Goal: Information Seeking & Learning: Check status

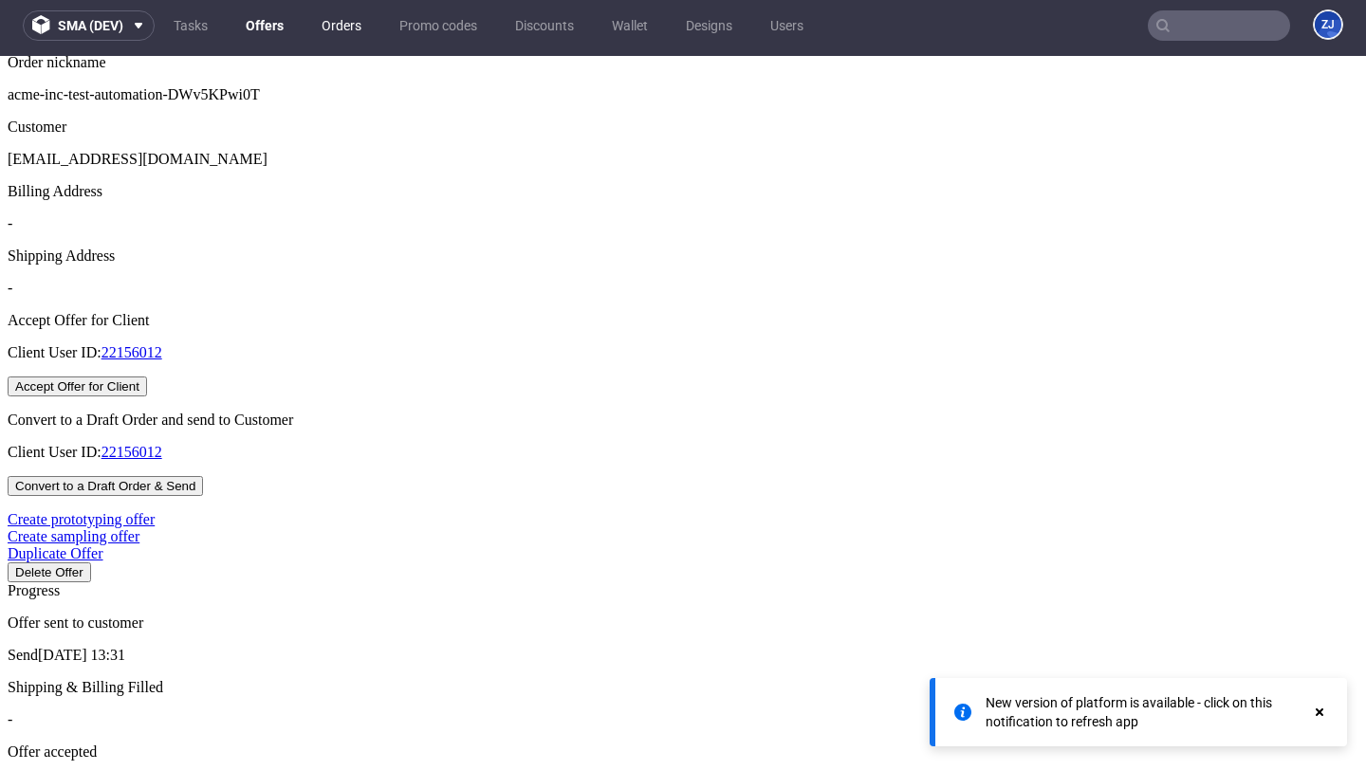
scroll to position [0, 87]
click at [358, 28] on link "Orders" at bounding box center [341, 25] width 63 height 30
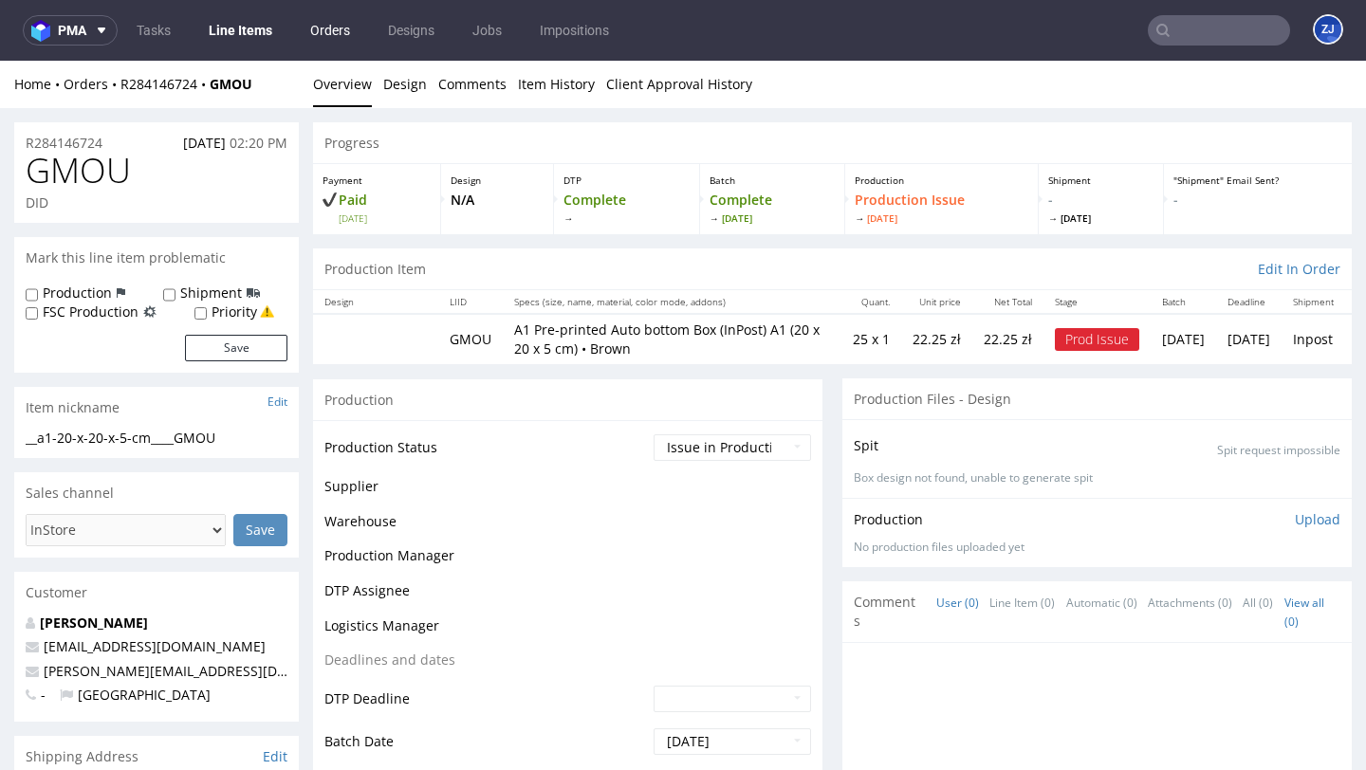
click at [338, 29] on link "Orders" at bounding box center [330, 30] width 63 height 30
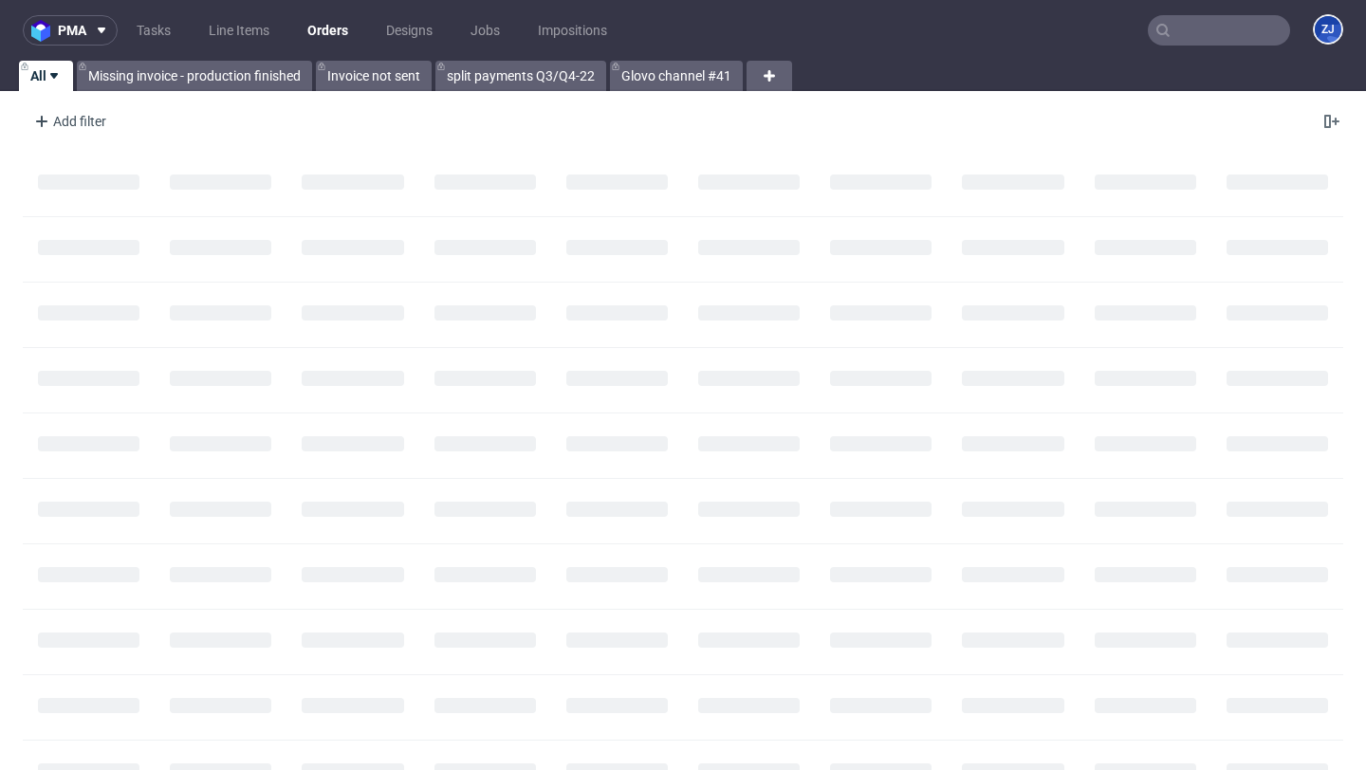
click at [52, 81] on icon at bounding box center [53, 75] width 15 height 15
click at [50, 79] on icon at bounding box center [53, 75] width 15 height 15
click at [83, 125] on div "Add filter" at bounding box center [68, 121] width 83 height 30
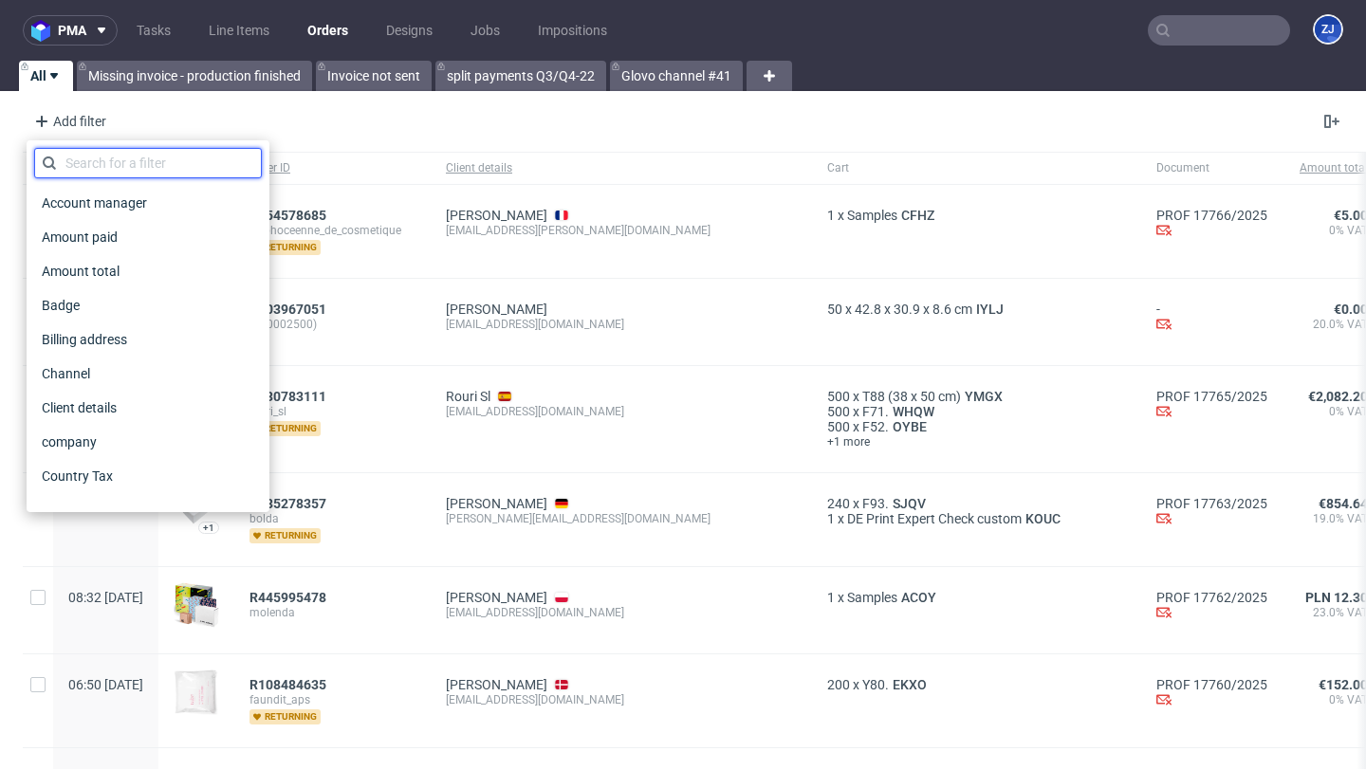
click at [95, 155] on input "text" at bounding box center [148, 163] width 228 height 30
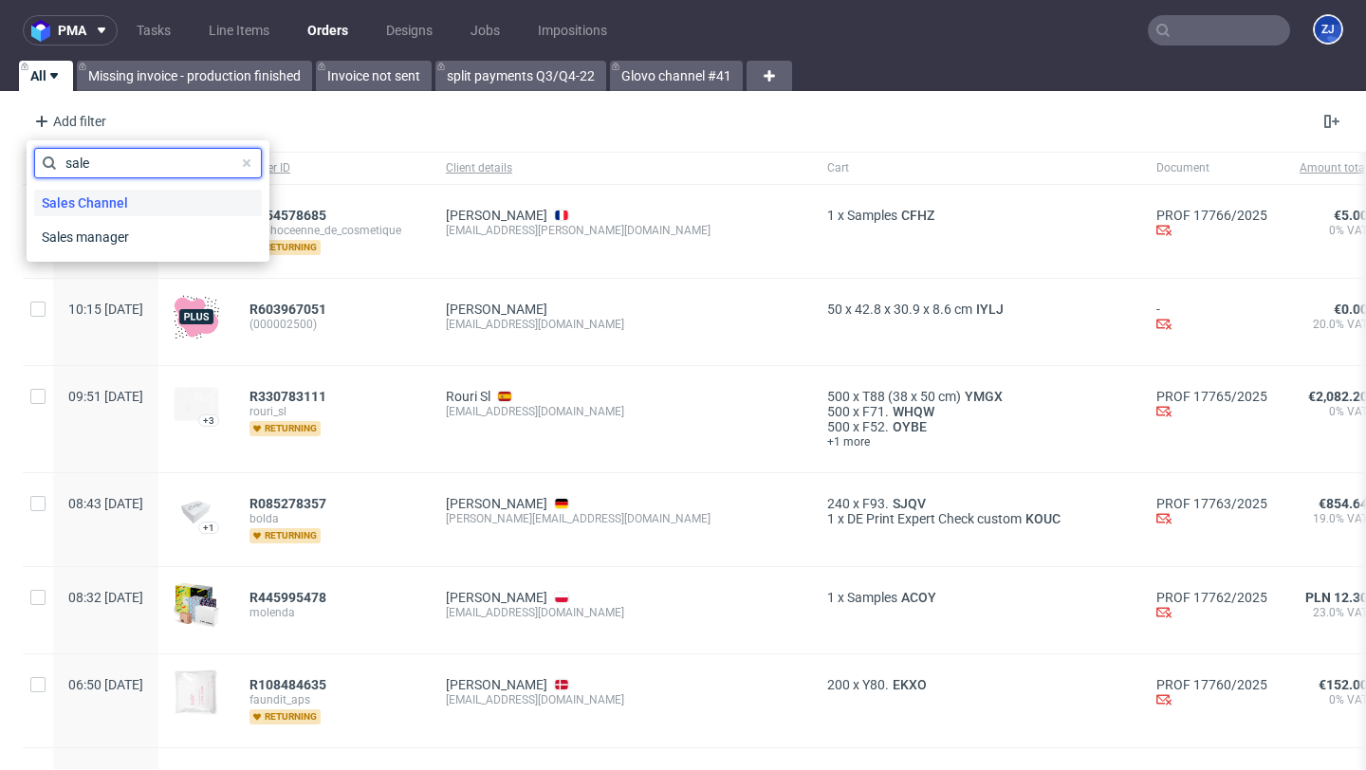
type input "sale"
click at [105, 196] on span "Sales Channel" at bounding box center [84, 203] width 101 height 27
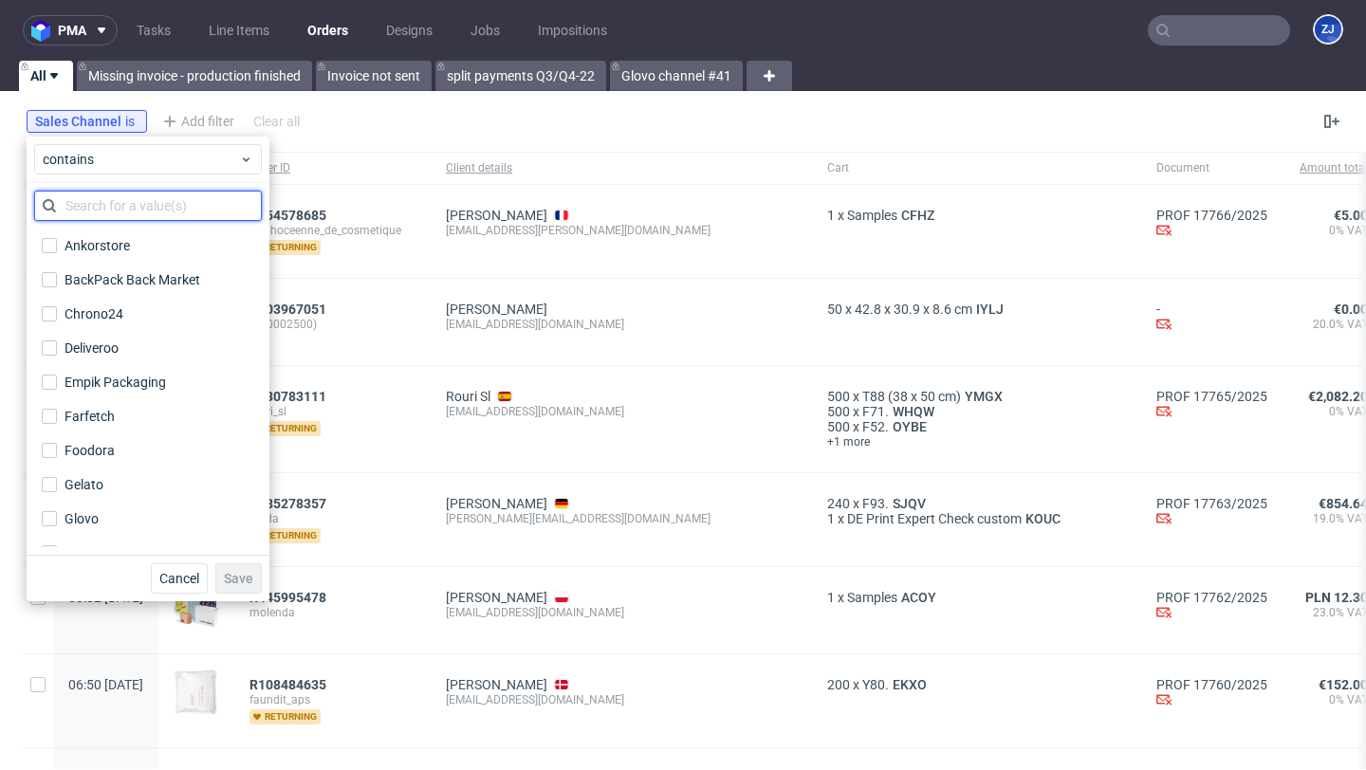
click at [109, 202] on input "text" at bounding box center [148, 206] width 228 height 30
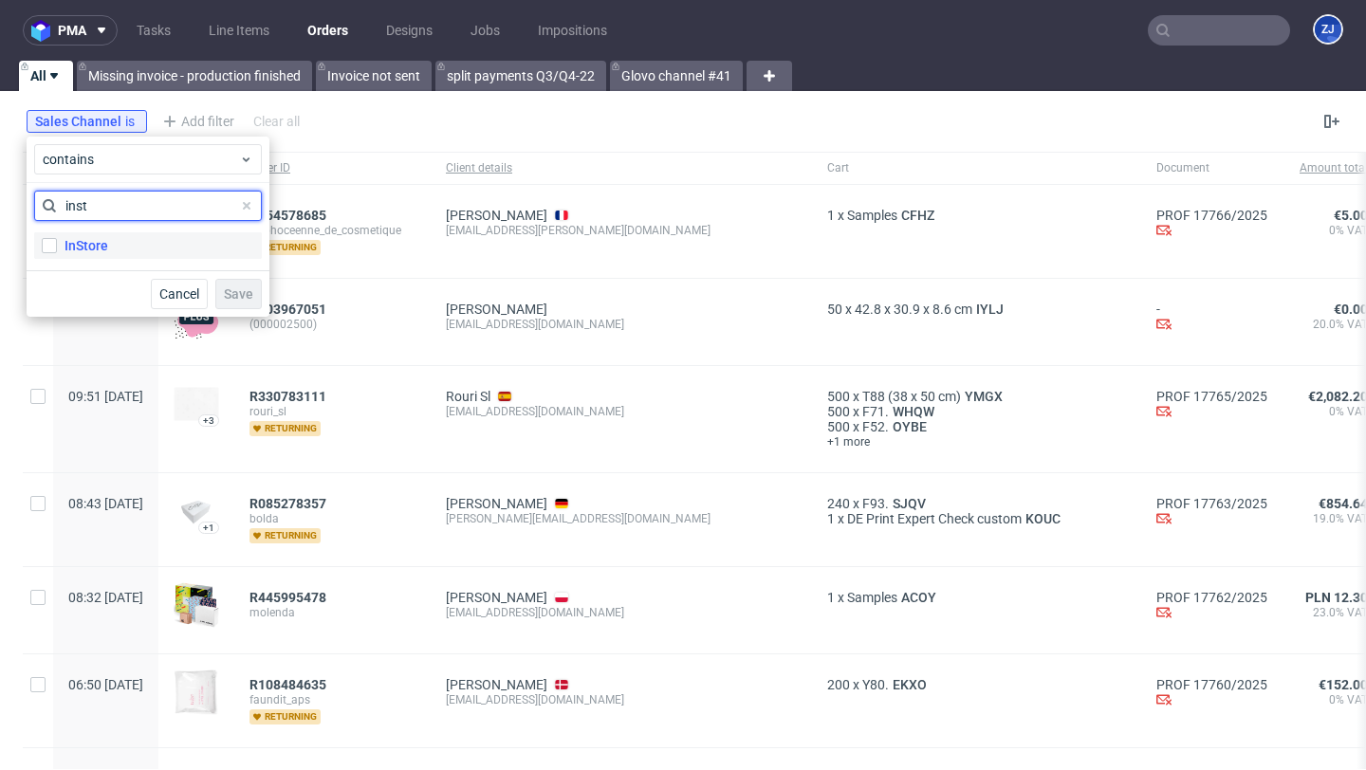
type input "inst"
click at [138, 243] on label "InStore" at bounding box center [148, 245] width 228 height 27
click at [57, 243] on input "InStore" at bounding box center [49, 245] width 15 height 15
checkbox input "true"
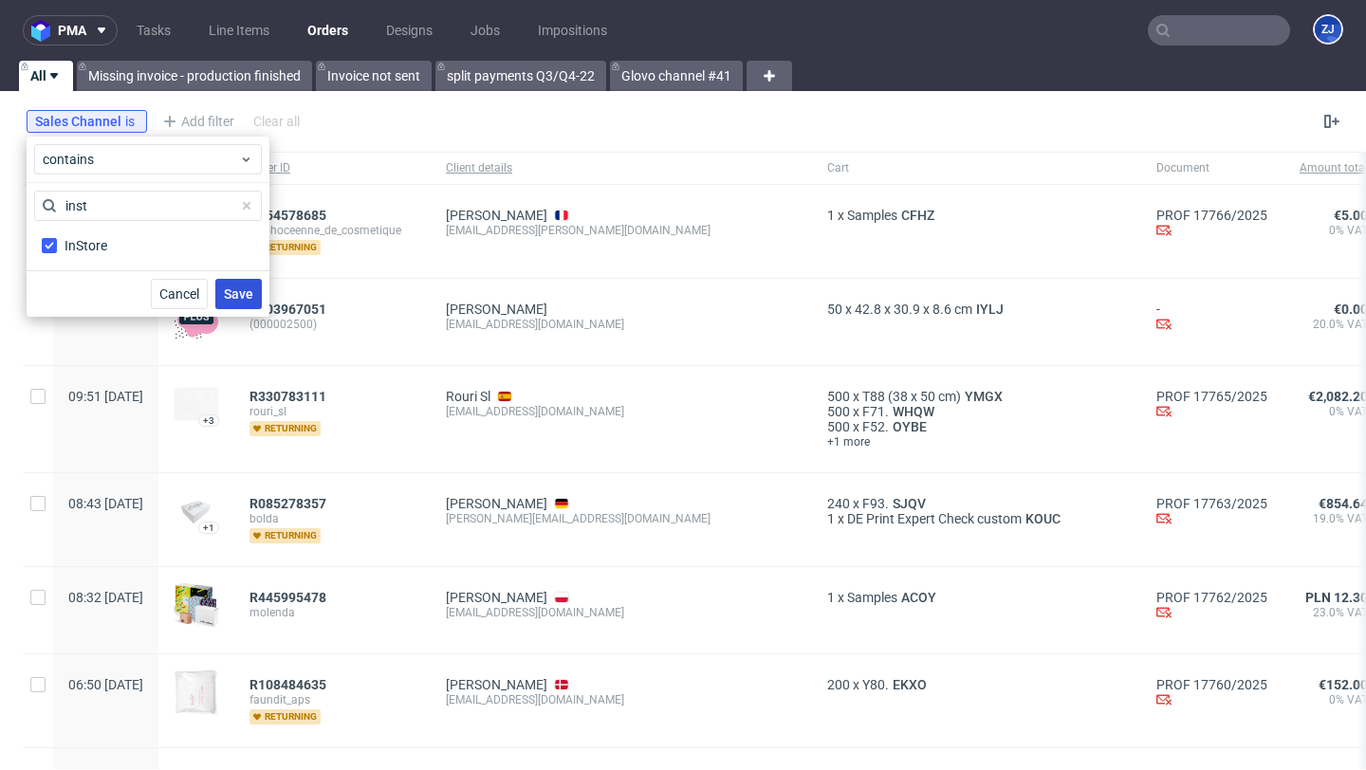
click at [248, 294] on span "Save" at bounding box center [238, 293] width 29 height 13
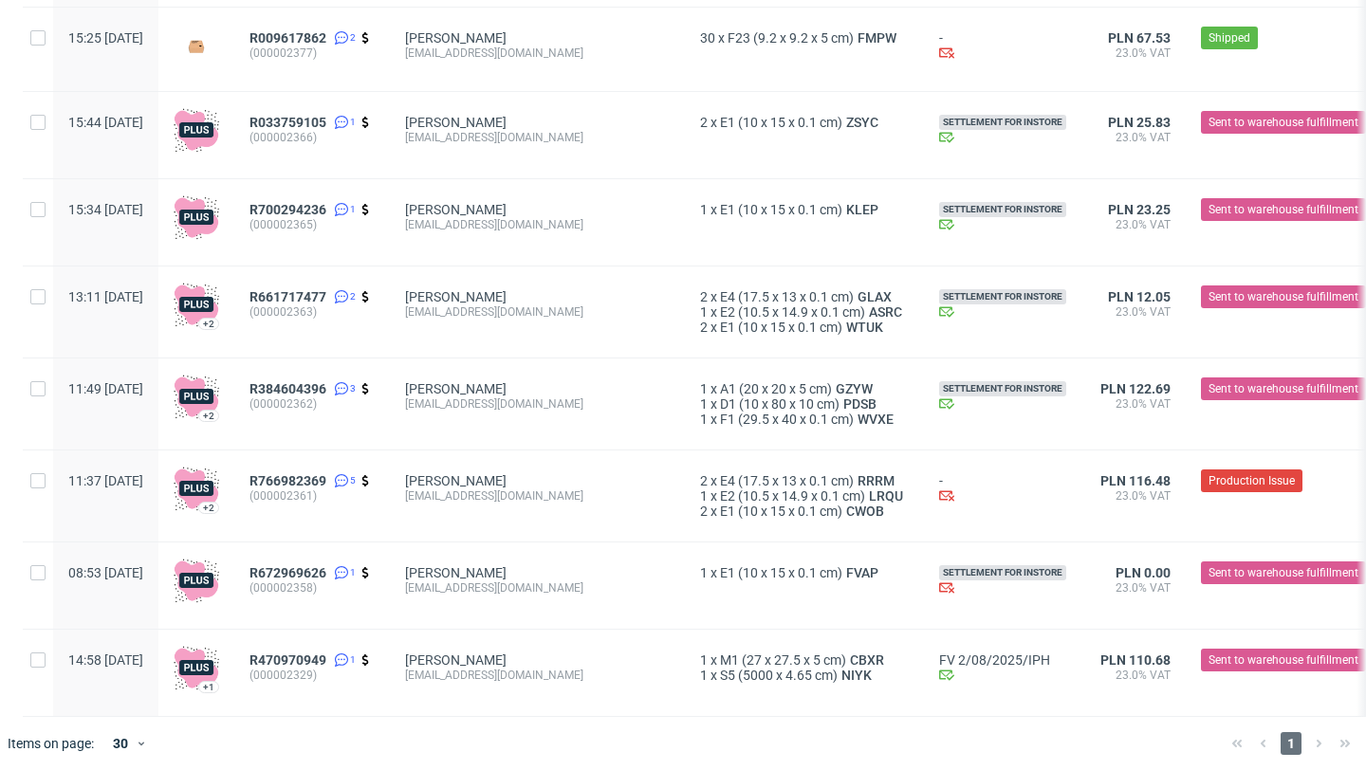
scroll to position [1319, 0]
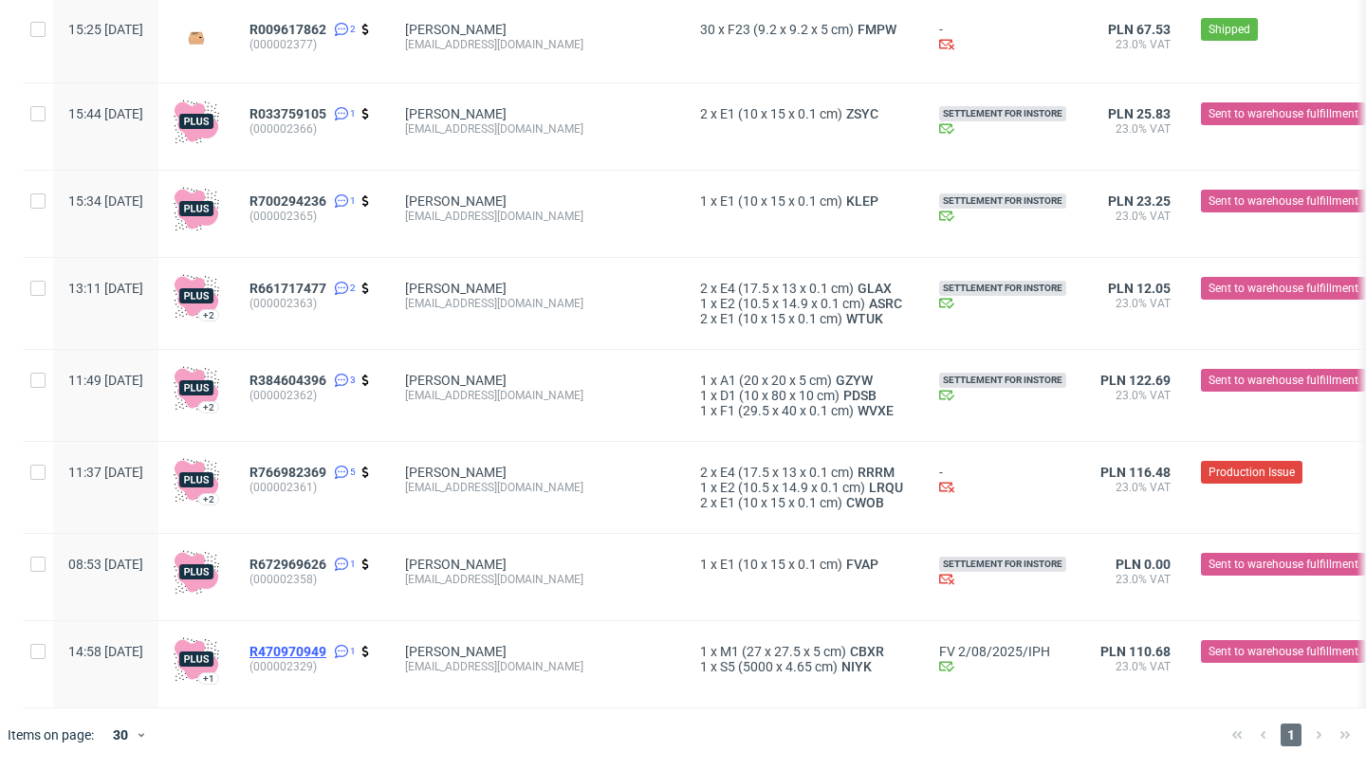
click at [326, 647] on span "R470970949" at bounding box center [287, 651] width 77 height 15
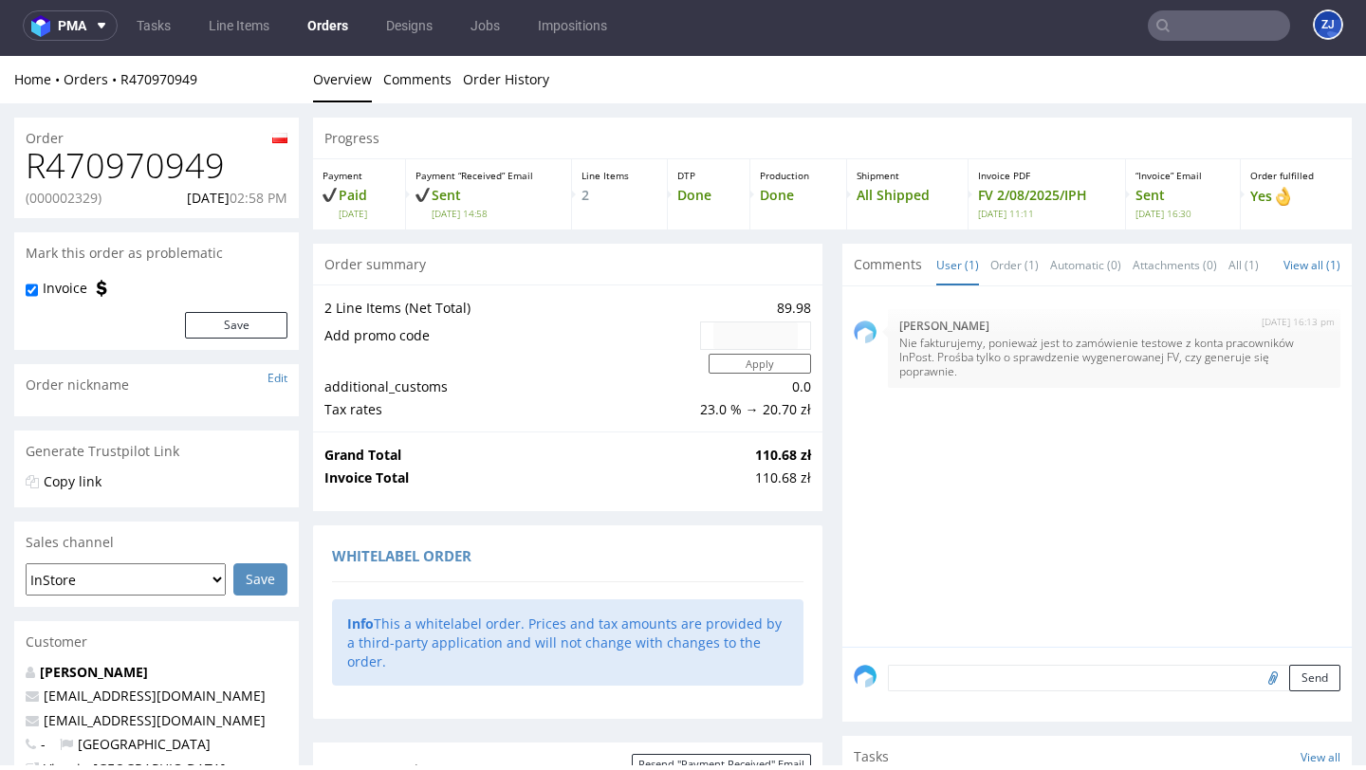
scroll to position [5, 0]
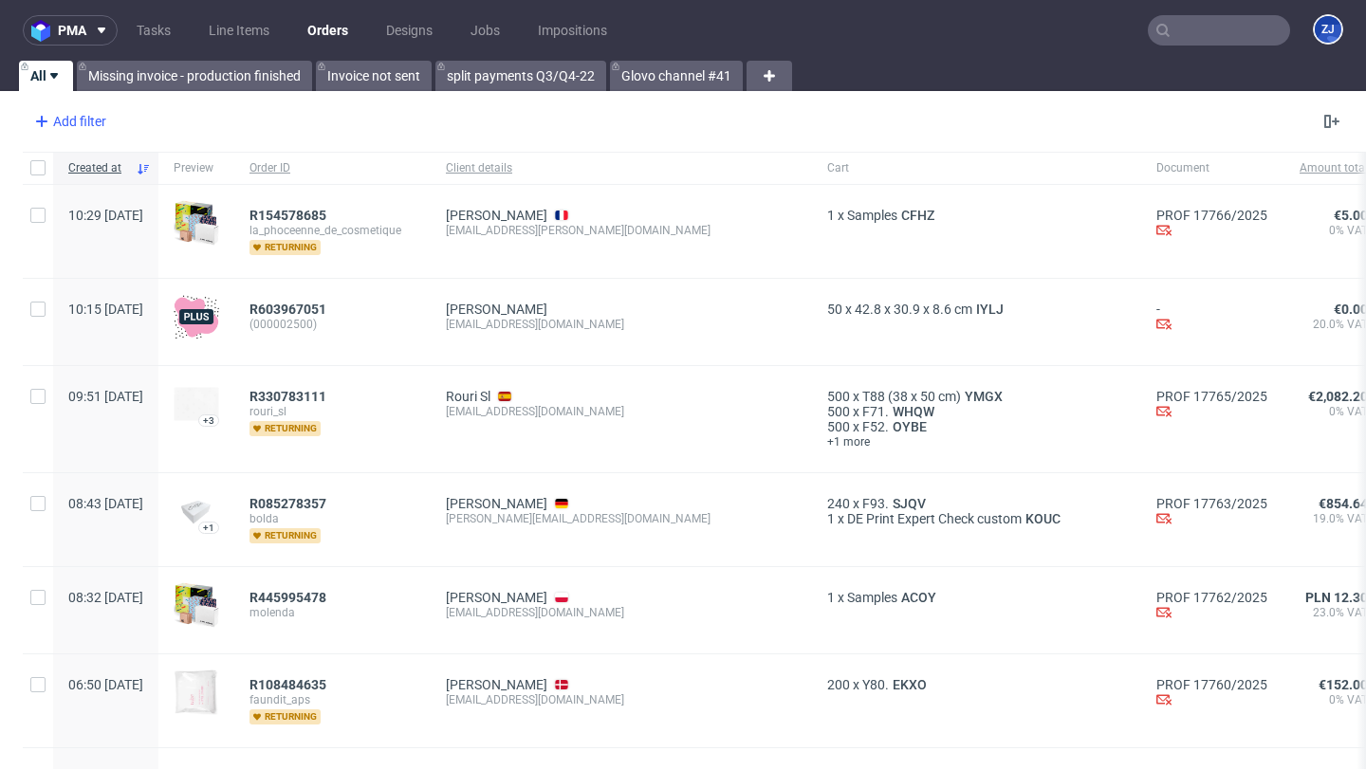
click at [104, 120] on div "Add filter" at bounding box center [68, 121] width 83 height 30
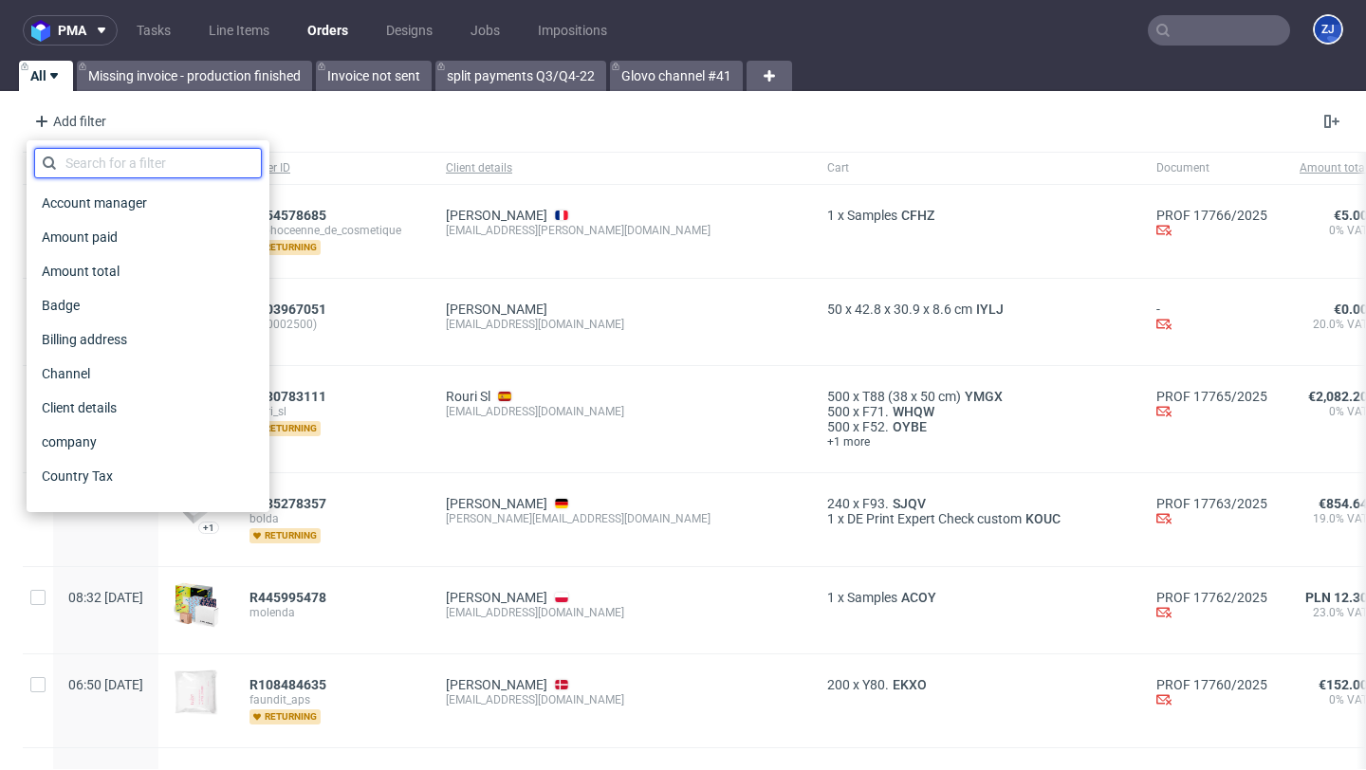
click at [119, 149] on input "text" at bounding box center [148, 163] width 228 height 30
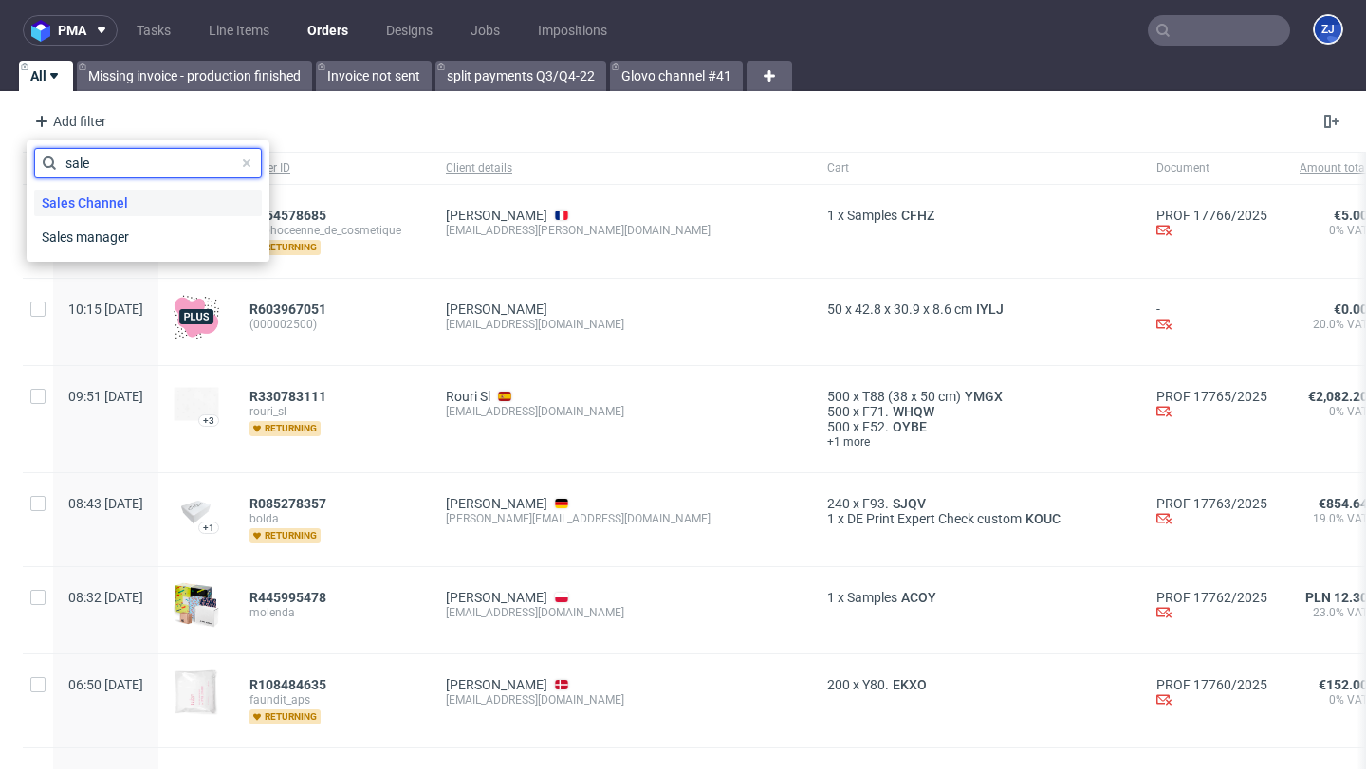
type input "sale"
click at [127, 192] on span "Sales Channel" at bounding box center [84, 203] width 101 height 27
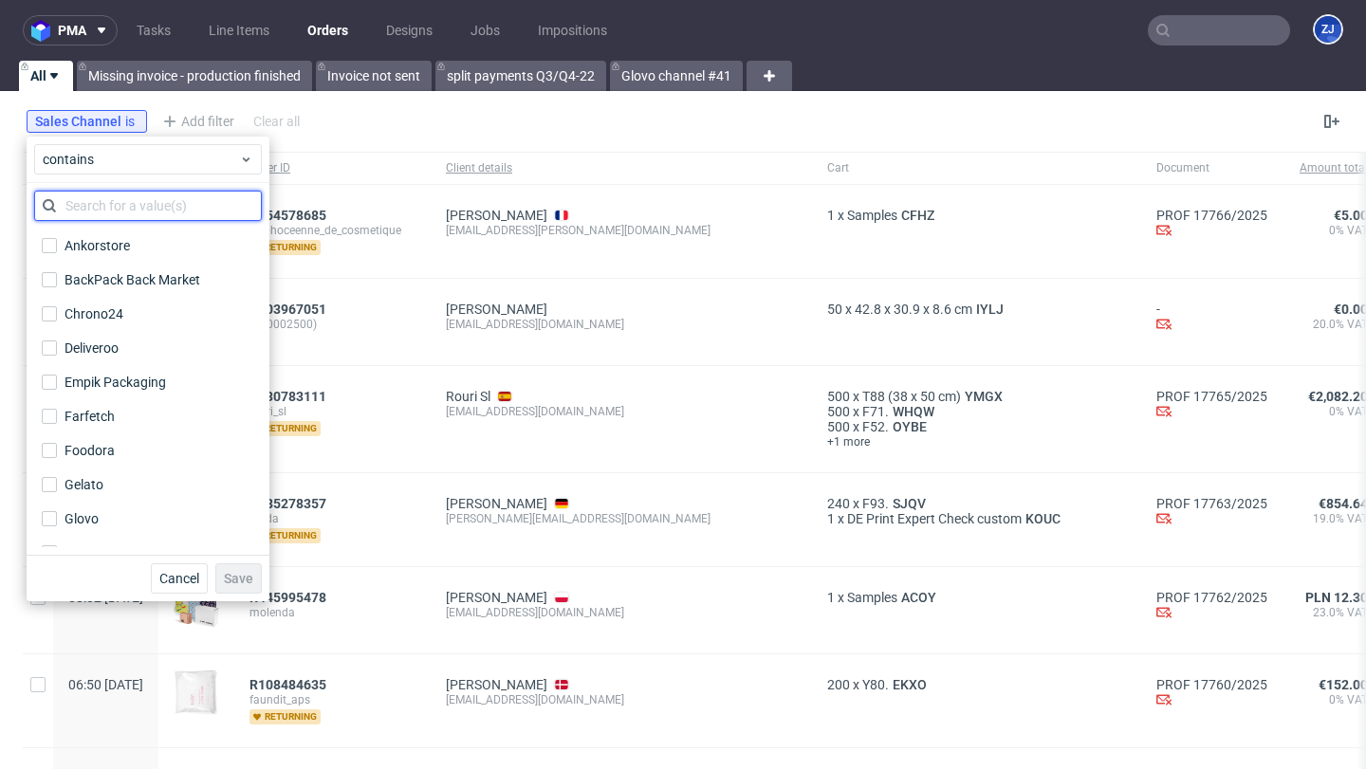
click at [126, 198] on input "text" at bounding box center [148, 206] width 228 height 30
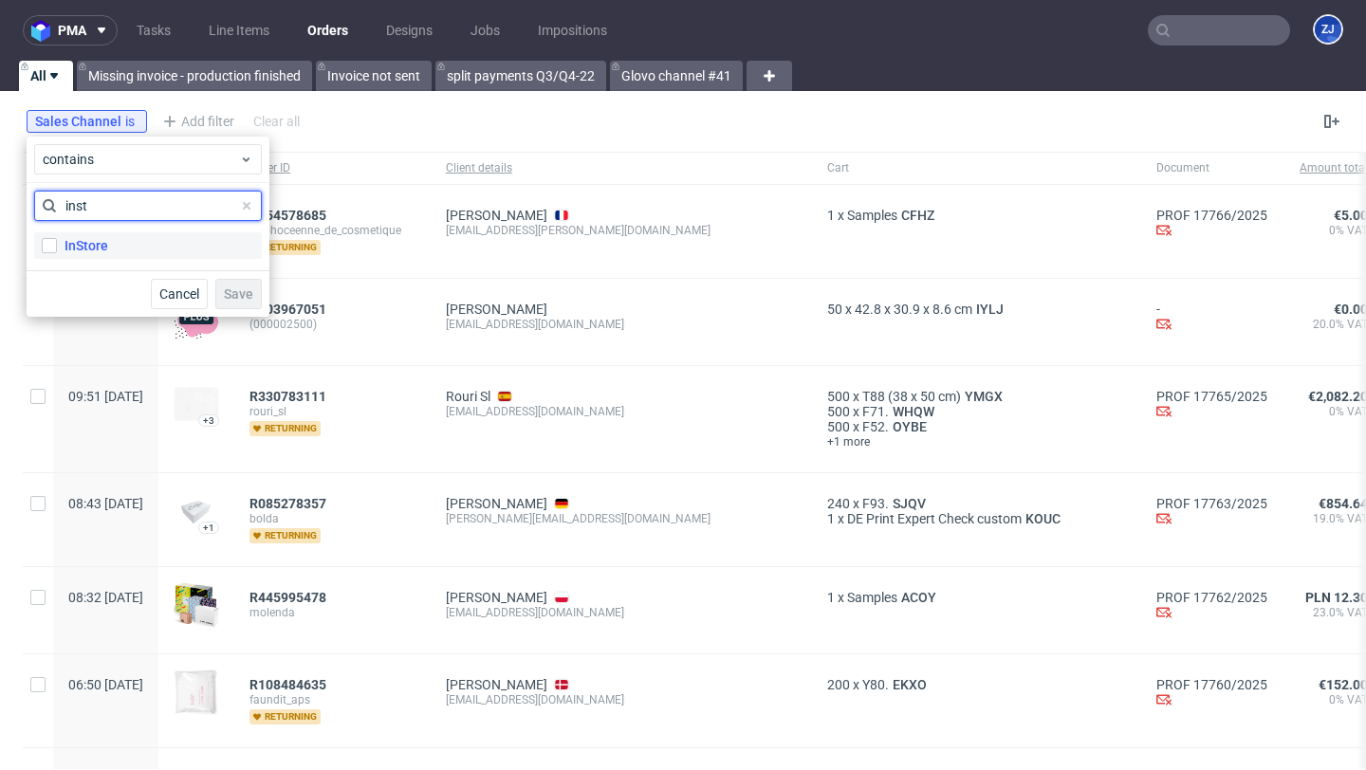
type input "inst"
click at [135, 233] on label "InStore" at bounding box center [148, 245] width 228 height 27
click at [57, 238] on input "InStore" at bounding box center [49, 245] width 15 height 15
checkbox input "true"
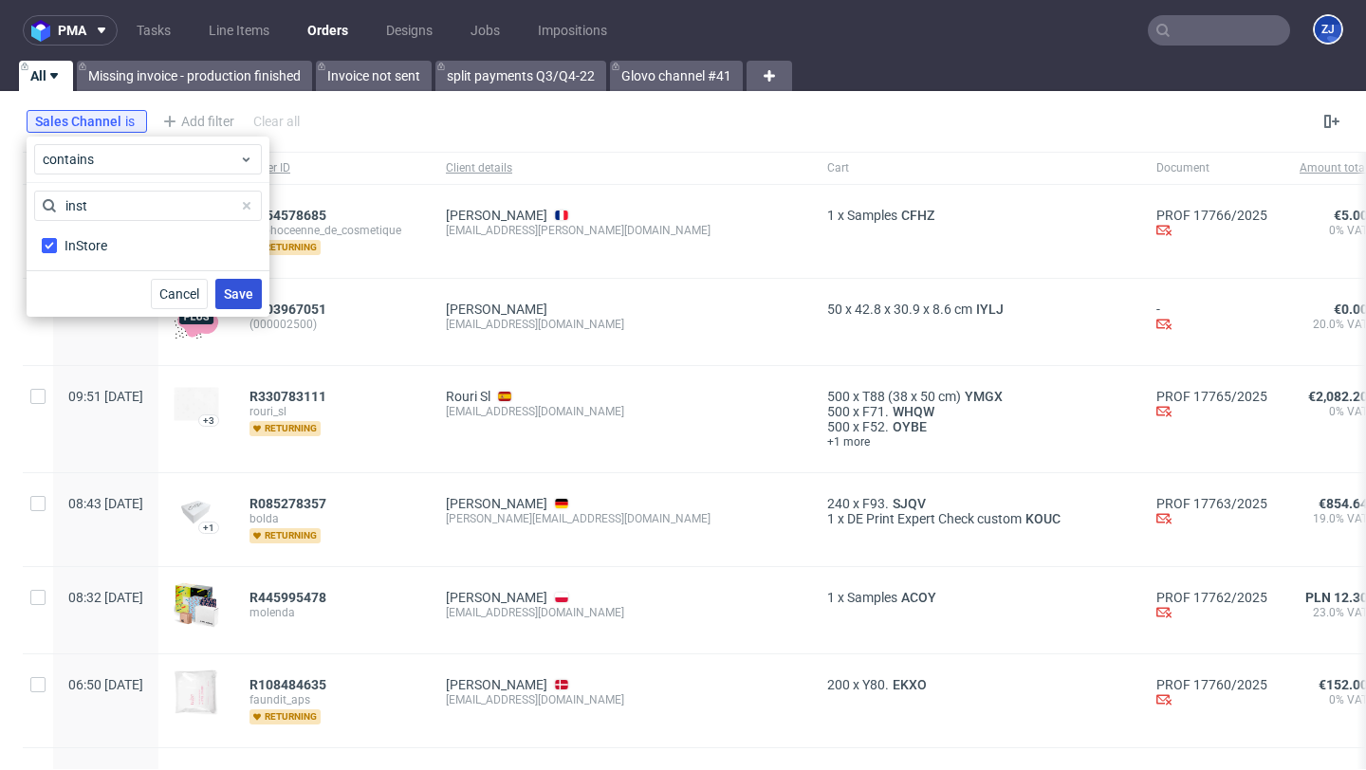
click at [235, 287] on span "Save" at bounding box center [238, 293] width 29 height 13
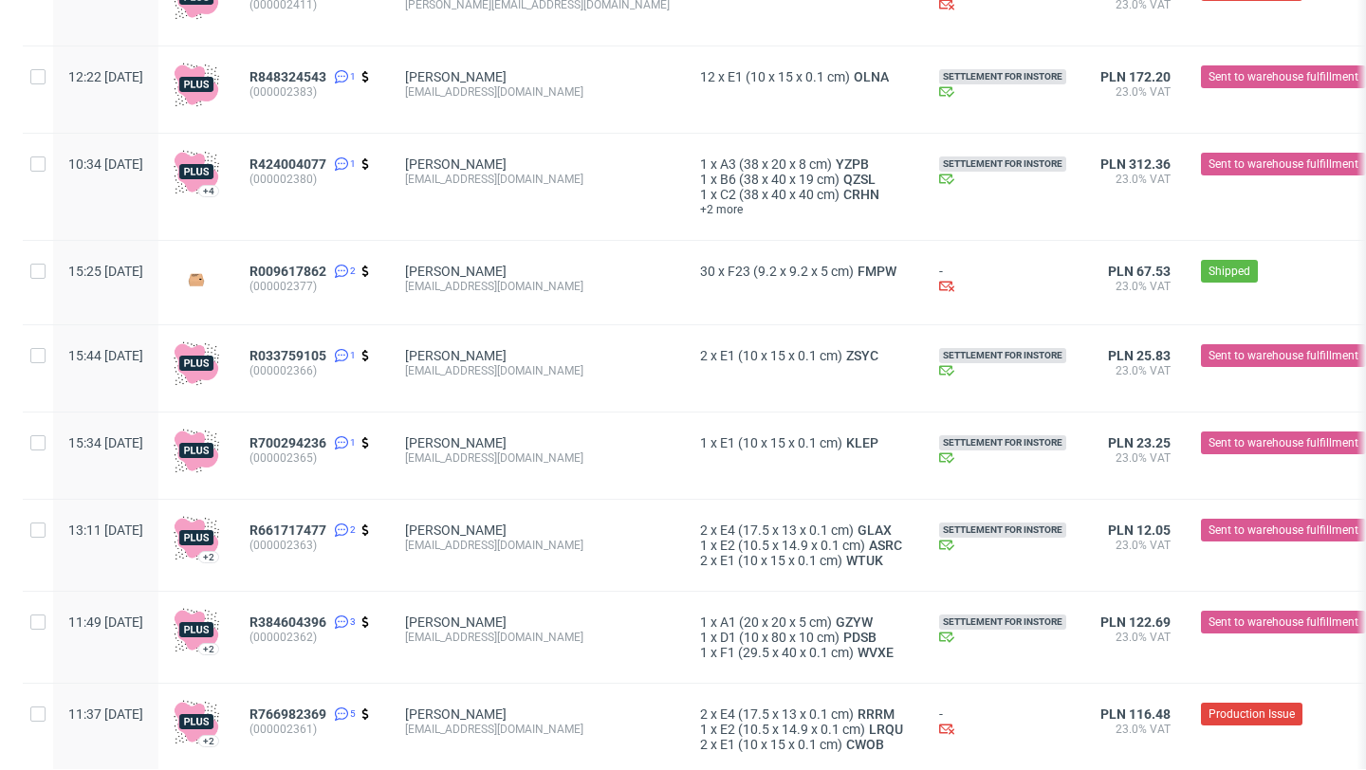
scroll to position [1080, 0]
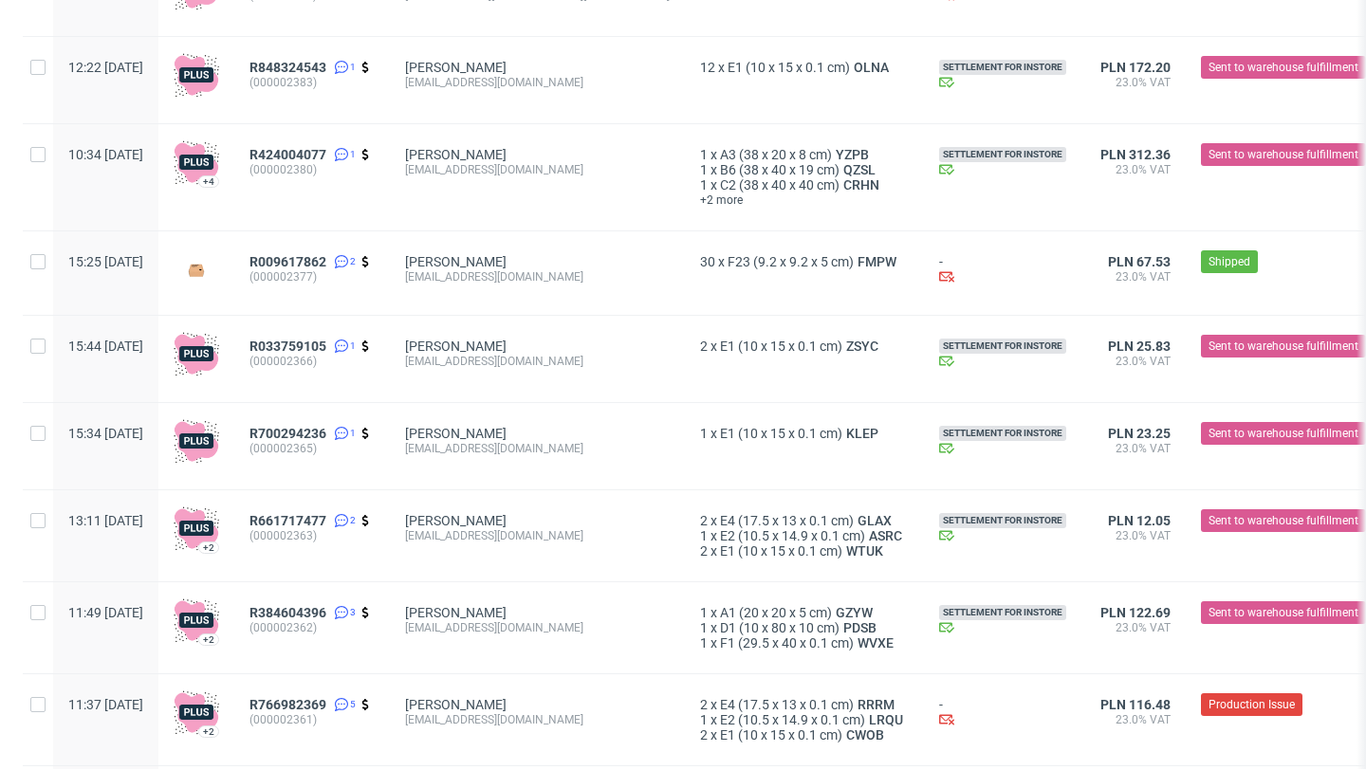
click at [363, 275] on span "(000002377)" at bounding box center [311, 276] width 125 height 15
click at [326, 263] on span "R009617862" at bounding box center [287, 261] width 77 height 15
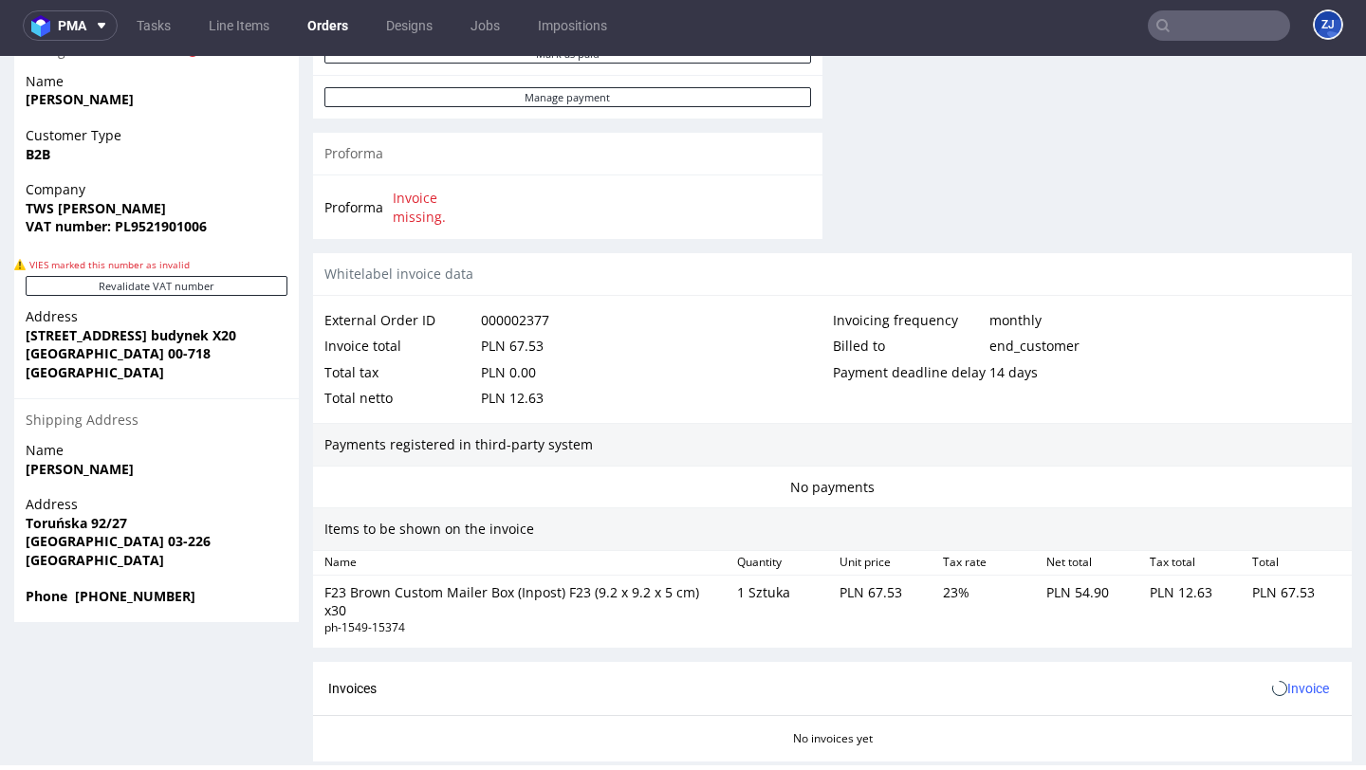
scroll to position [1055, 0]
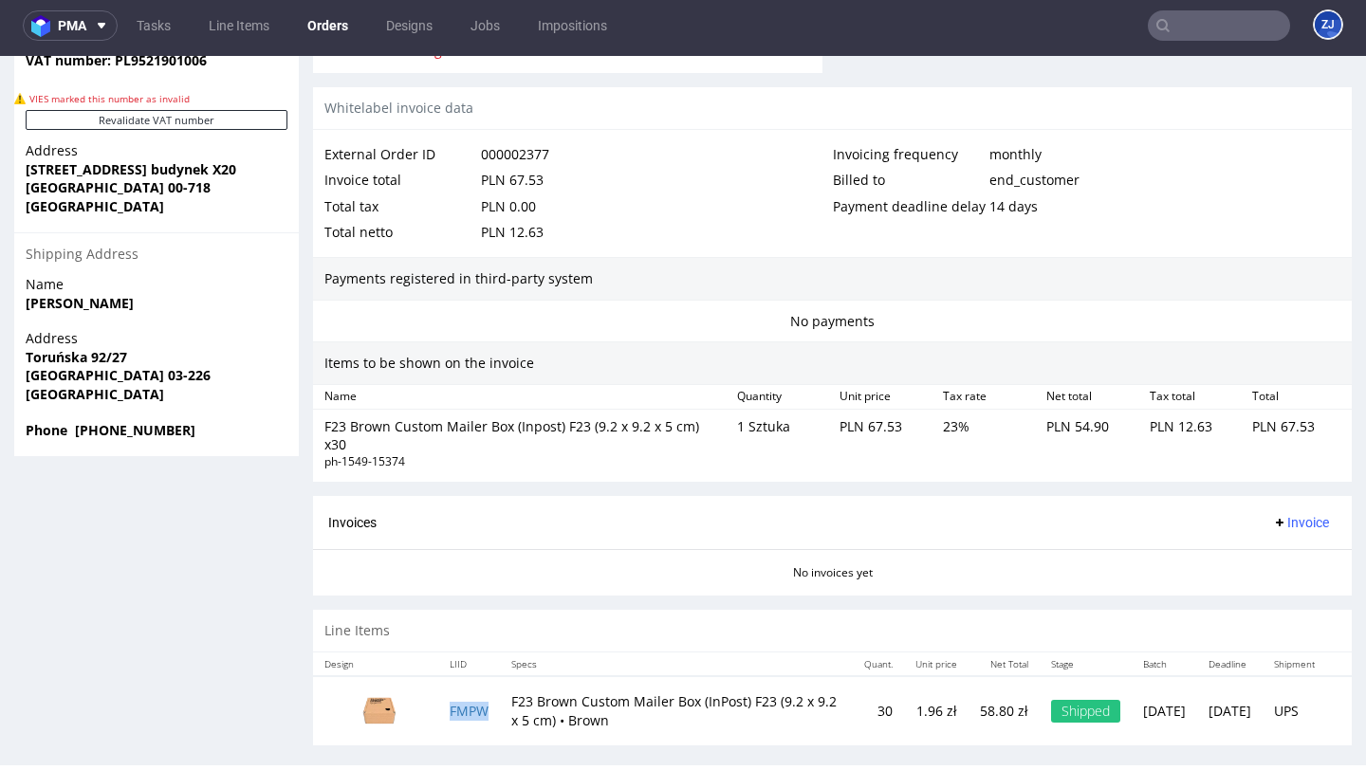
click at [465, 705] on td "FMPW" at bounding box center [469, 711] width 62 height 70
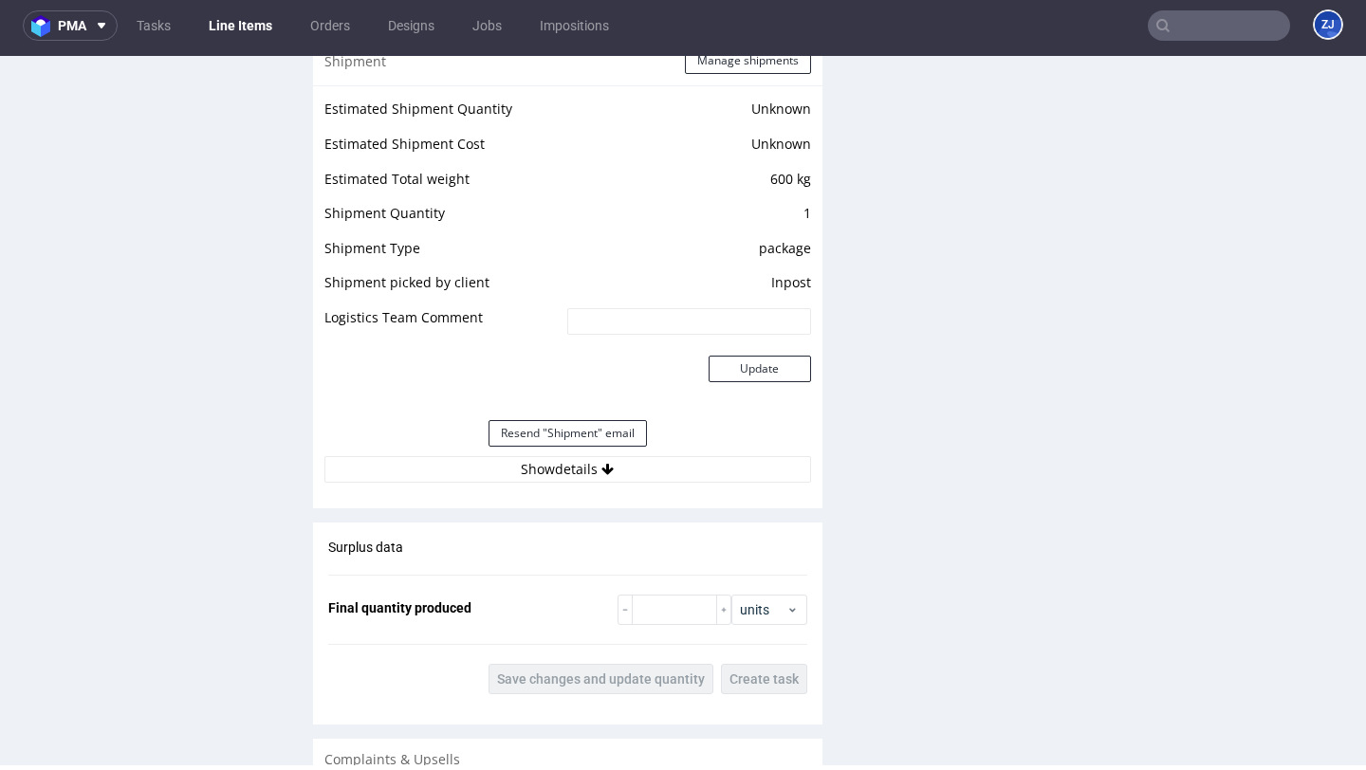
scroll to position [1743, 0]
click at [552, 475] on button "Show details" at bounding box center [567, 471] width 487 height 27
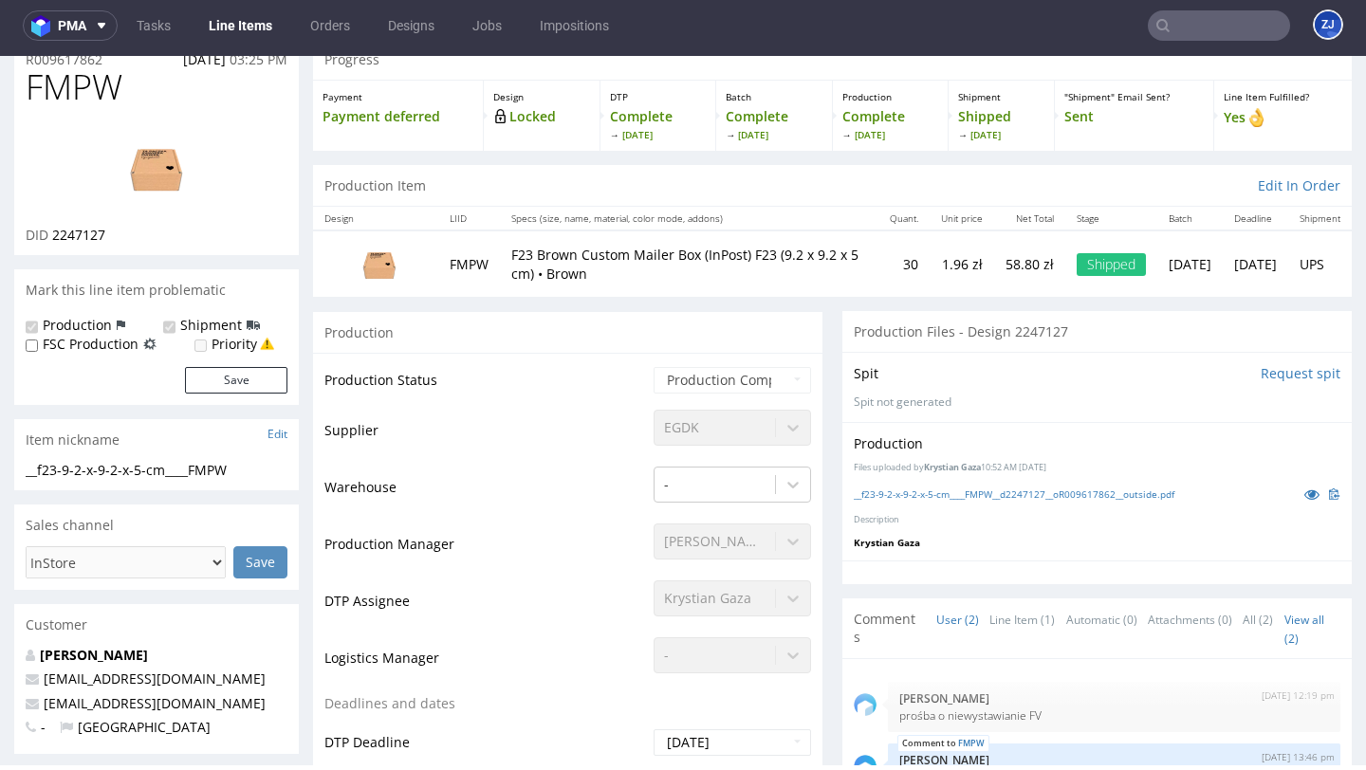
scroll to position [38, 0]
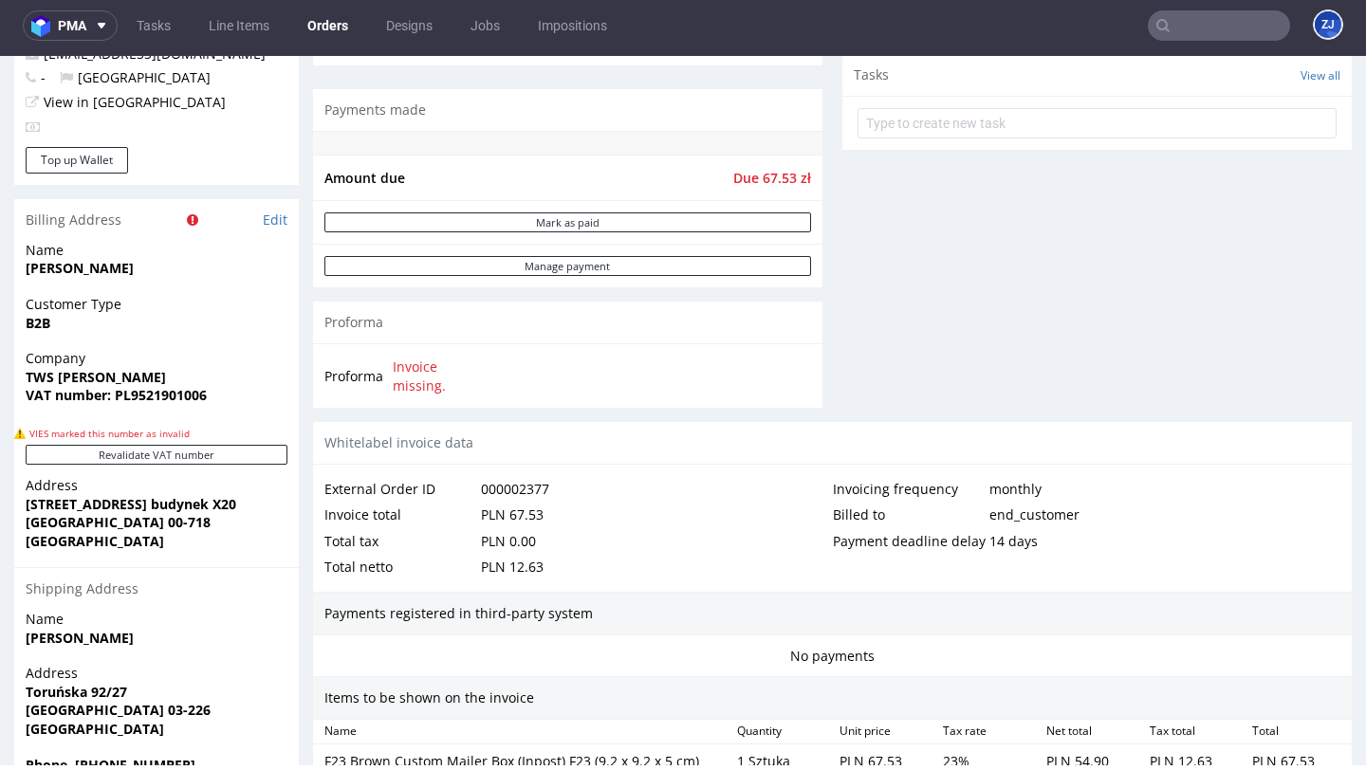
scroll to position [1055, 0]
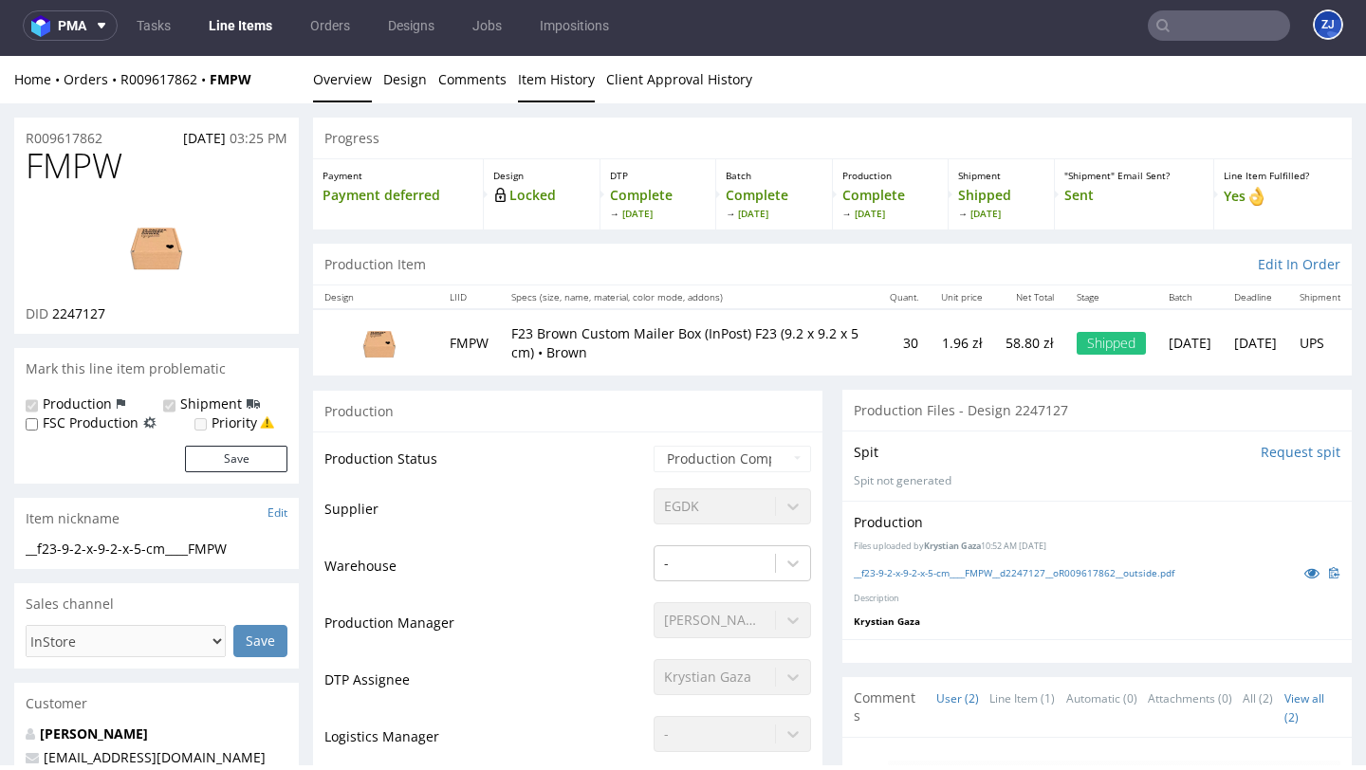
click at [538, 99] on link "Item History" at bounding box center [556, 79] width 77 height 46
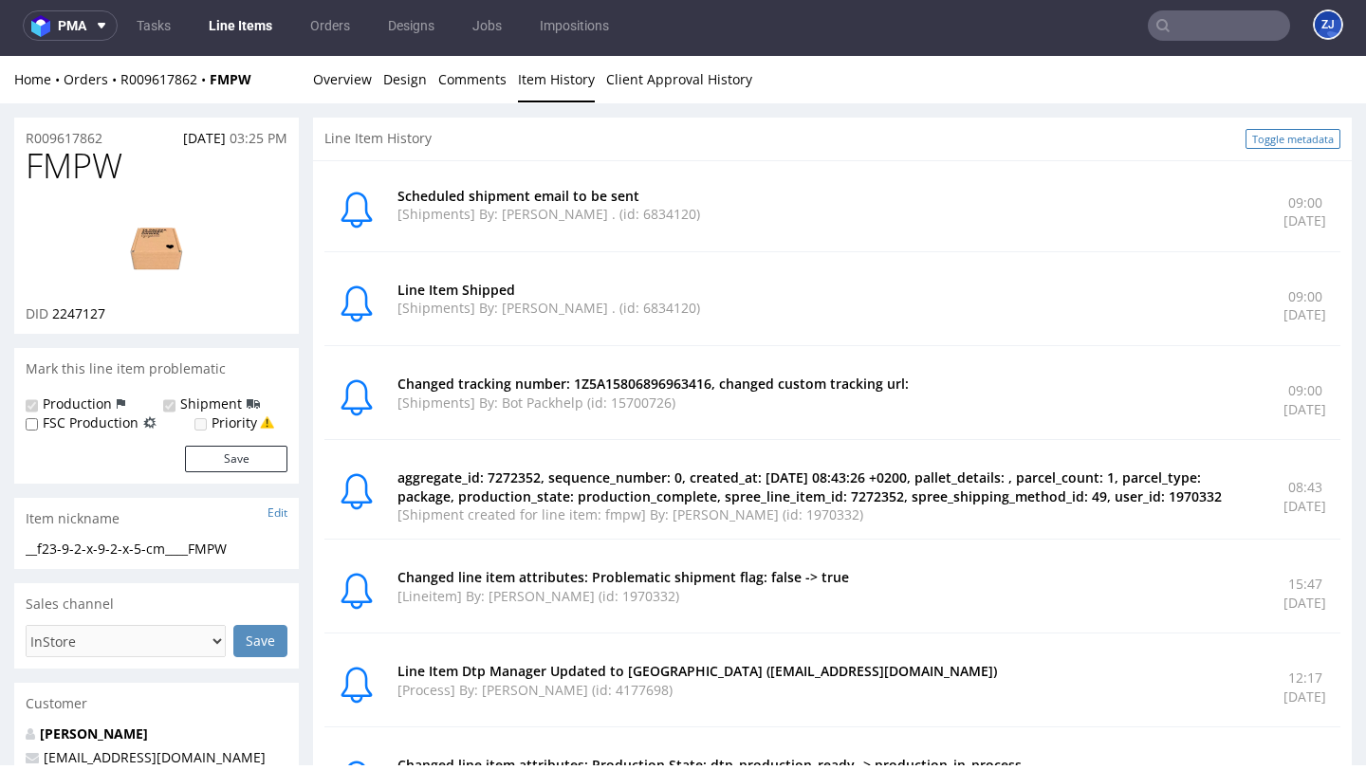
click at [1288, 140] on link "Toggle metadata" at bounding box center [1292, 139] width 95 height 20
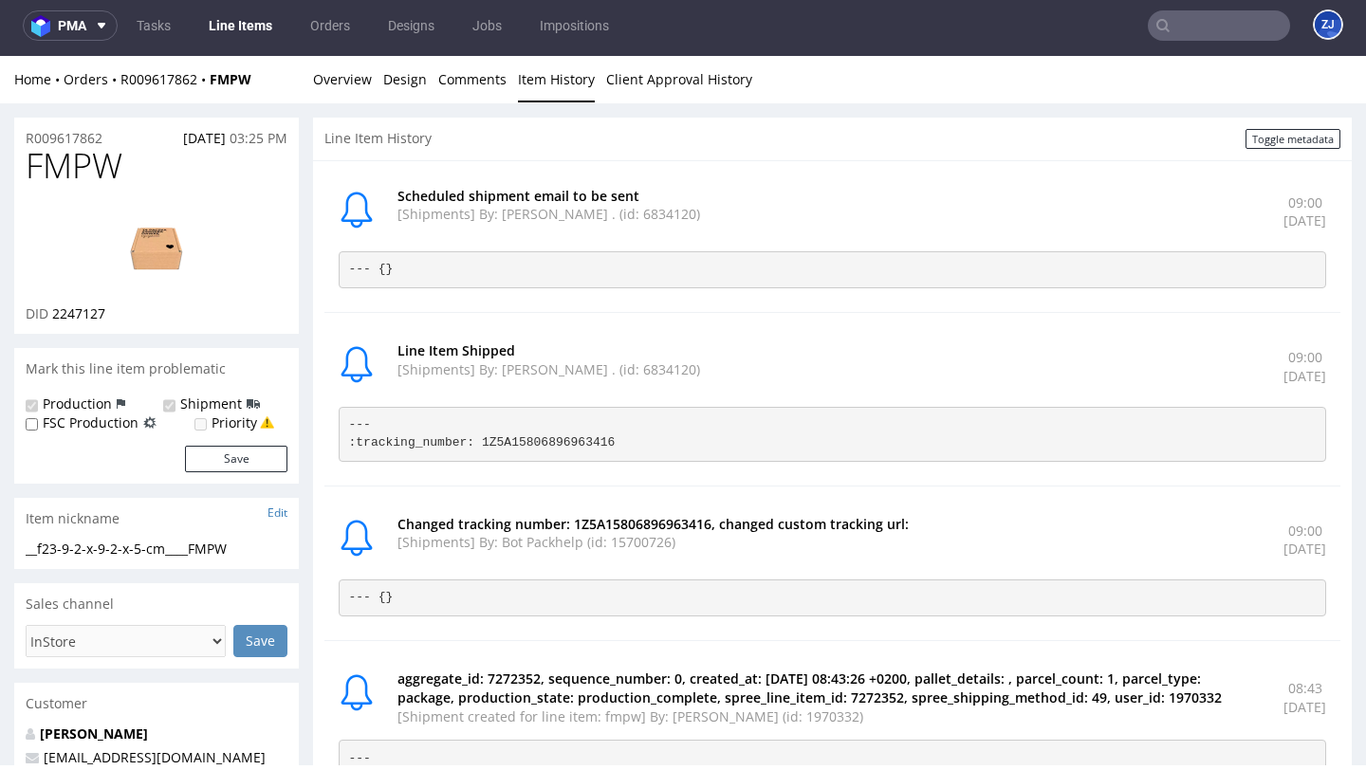
click at [247, 10] on link "Line Items" at bounding box center [240, 25] width 86 height 30
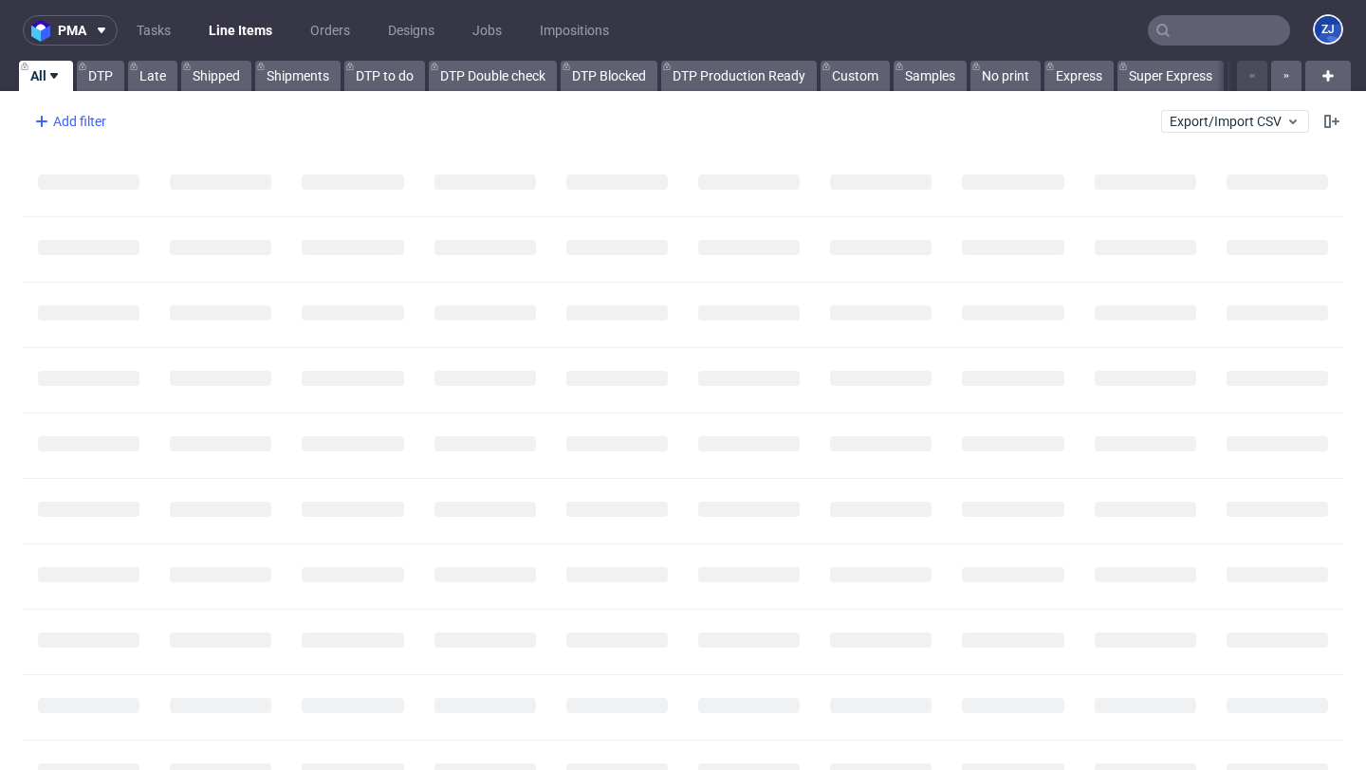
click at [105, 119] on div "Add filter" at bounding box center [68, 121] width 83 height 30
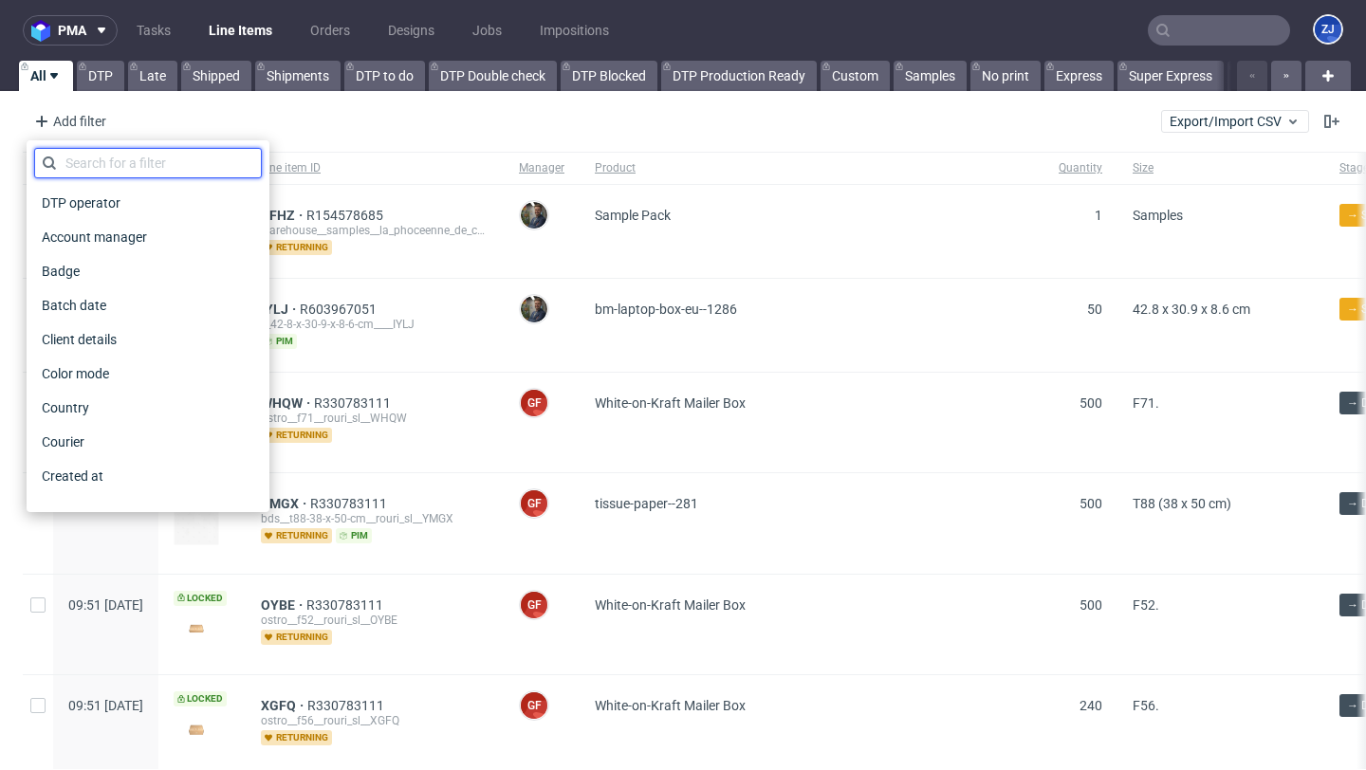
click at [119, 159] on input "text" at bounding box center [148, 163] width 228 height 30
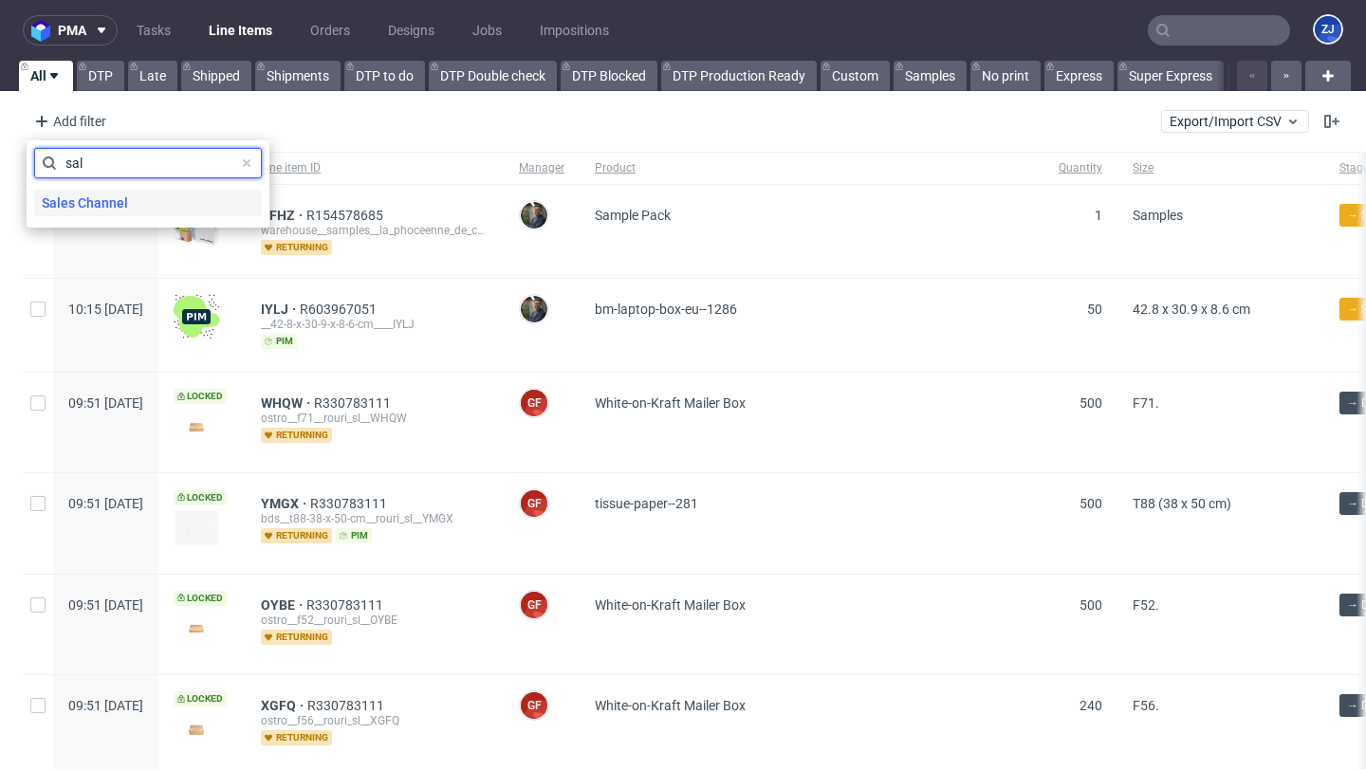
type input "sal"
click at [119, 190] on span "Sales Channel" at bounding box center [84, 203] width 101 height 27
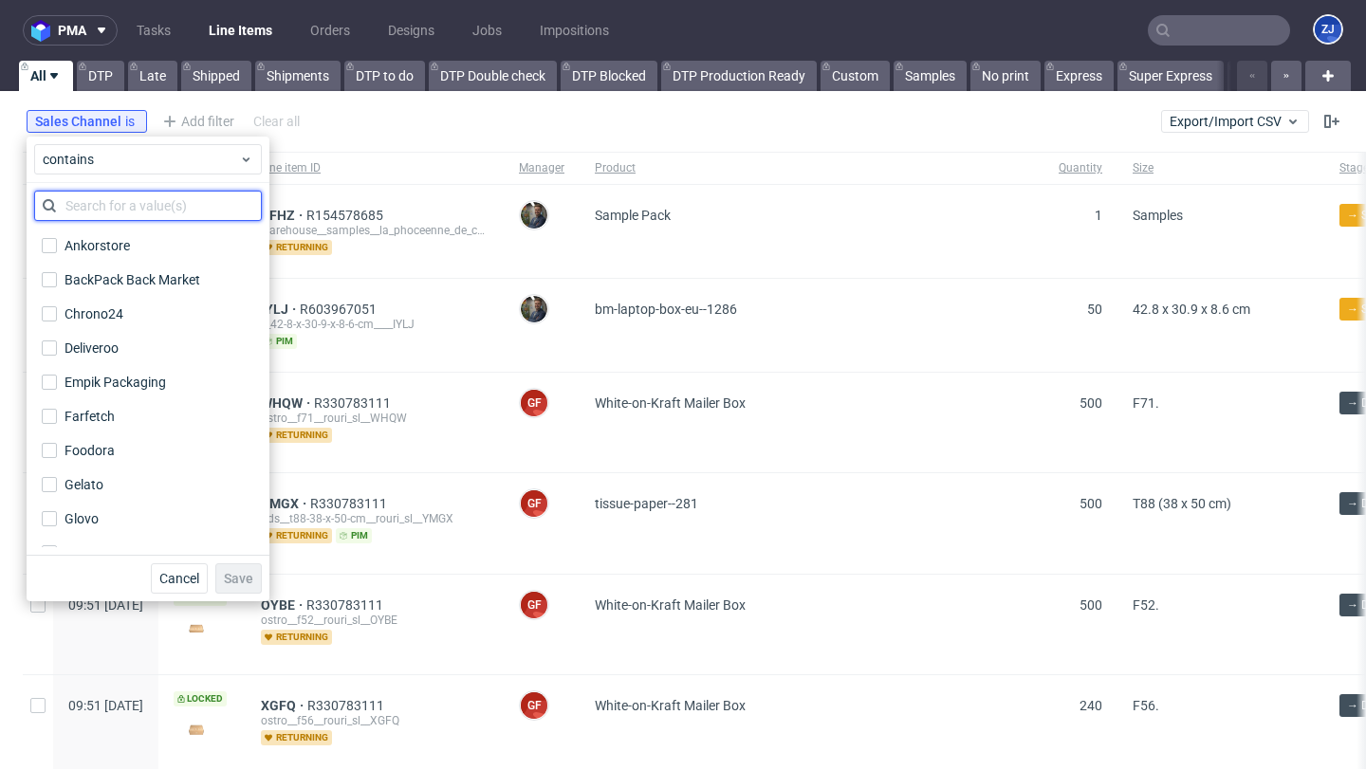
click at [125, 219] on input "text" at bounding box center [148, 206] width 228 height 30
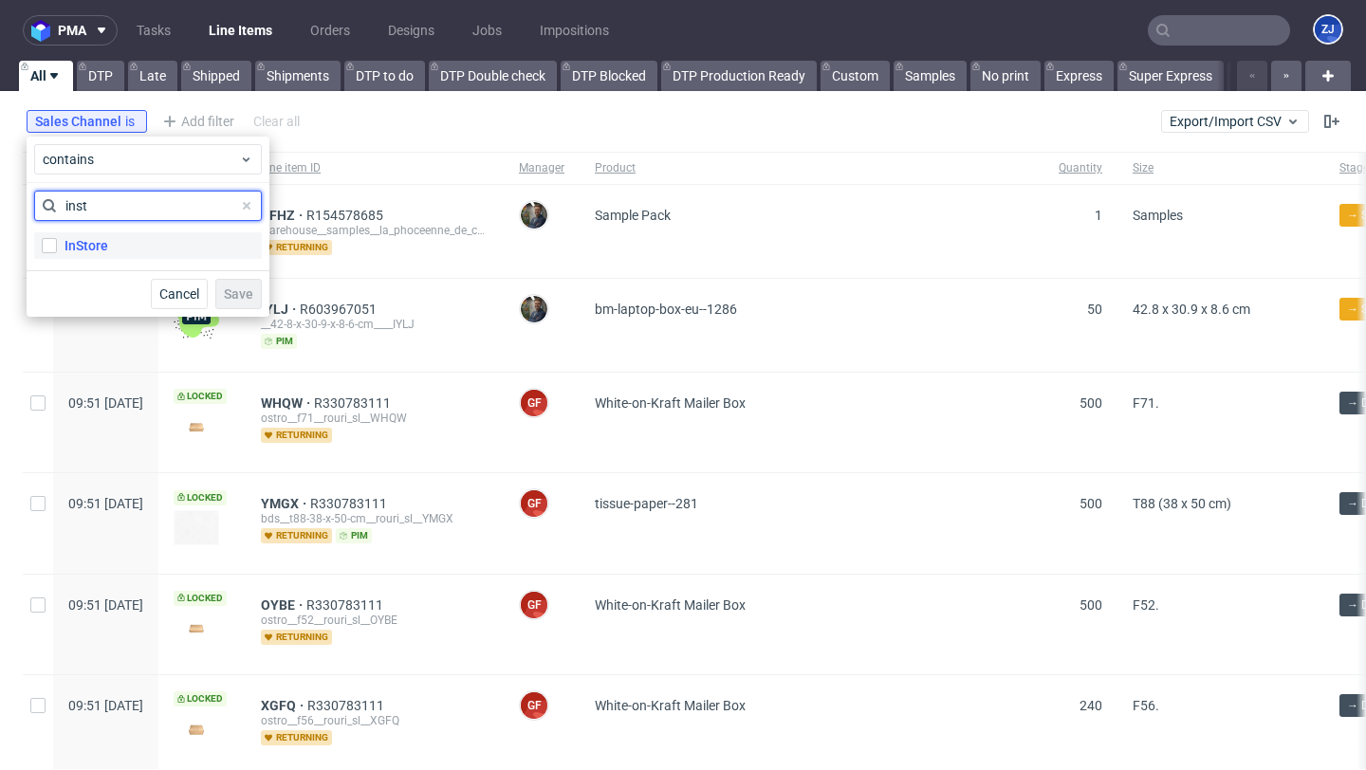
type input "inst"
click at [140, 248] on label "InStore" at bounding box center [148, 245] width 228 height 27
click at [57, 248] on input "InStore" at bounding box center [49, 245] width 15 height 15
checkbox input "true"
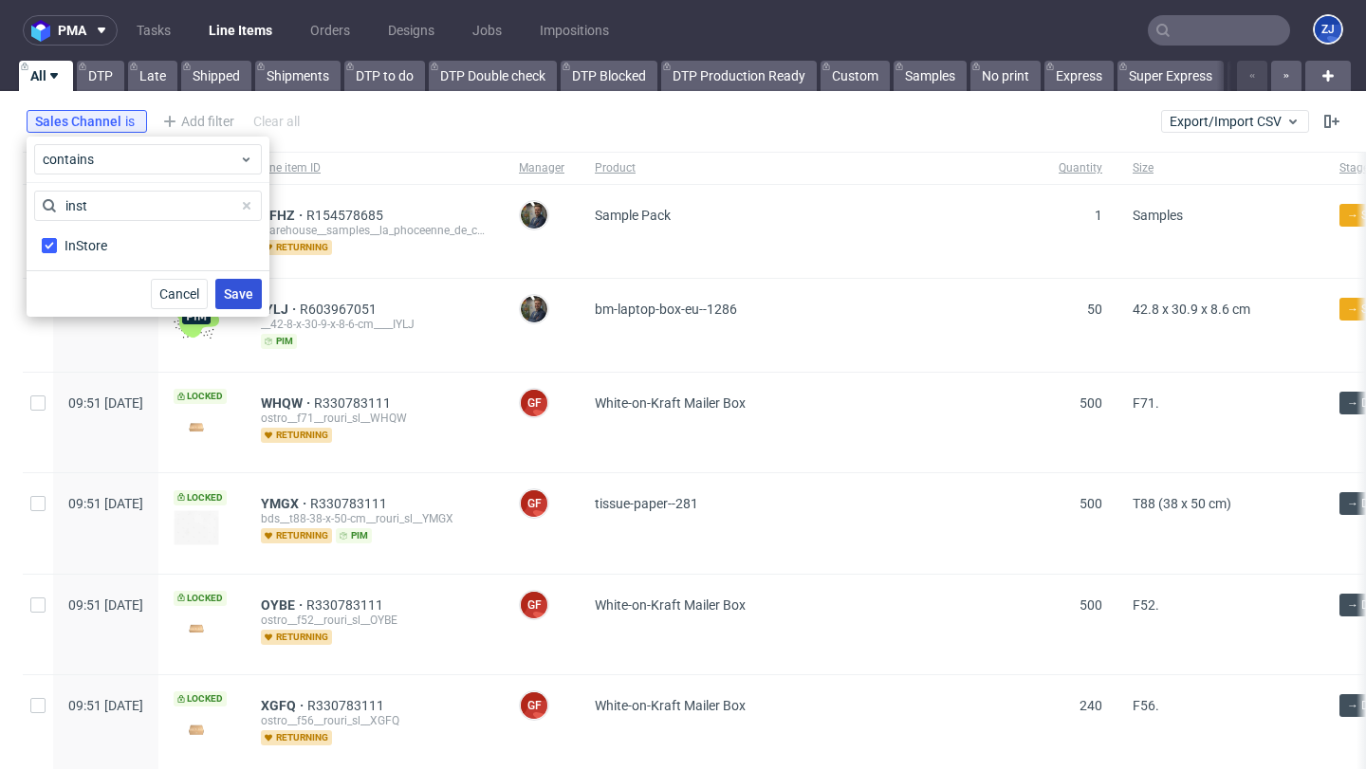
click at [258, 306] on button "Save" at bounding box center [238, 294] width 46 height 30
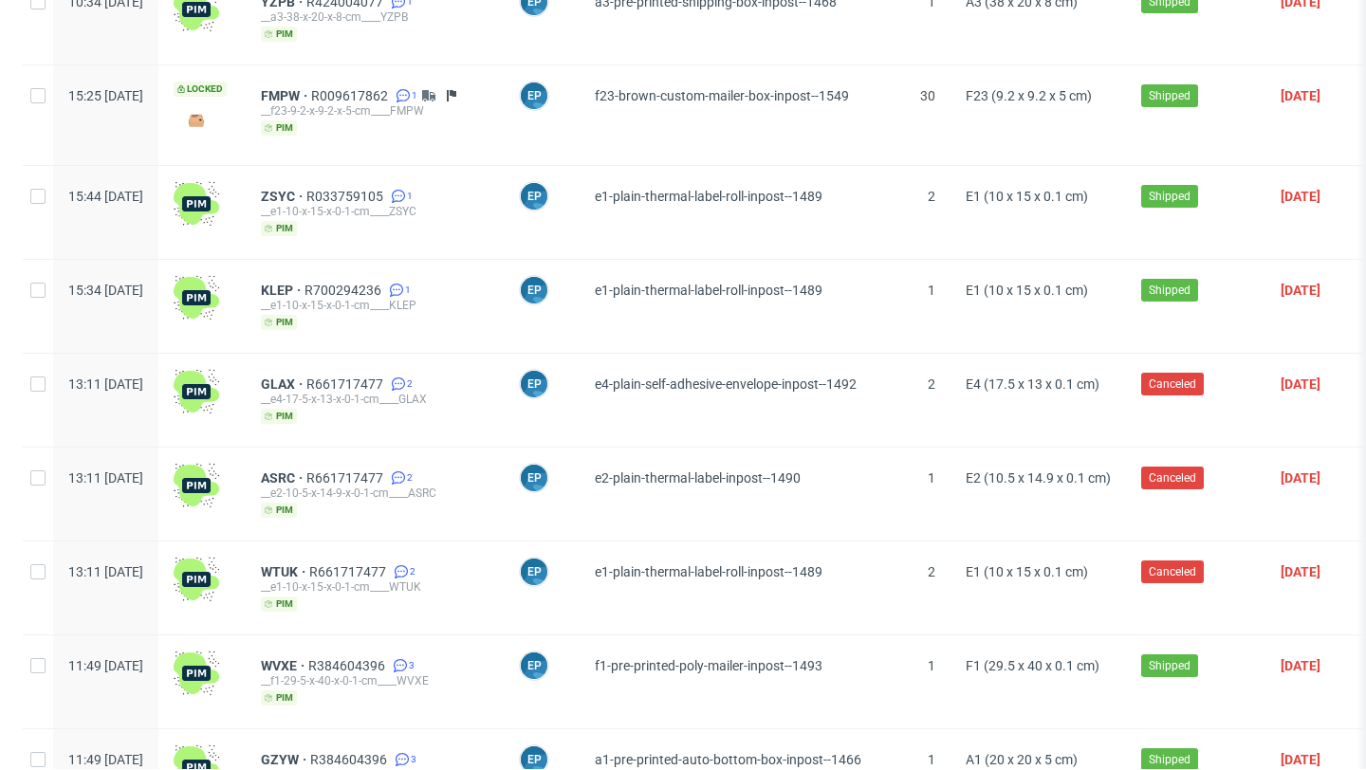
scroll to position [2341, 0]
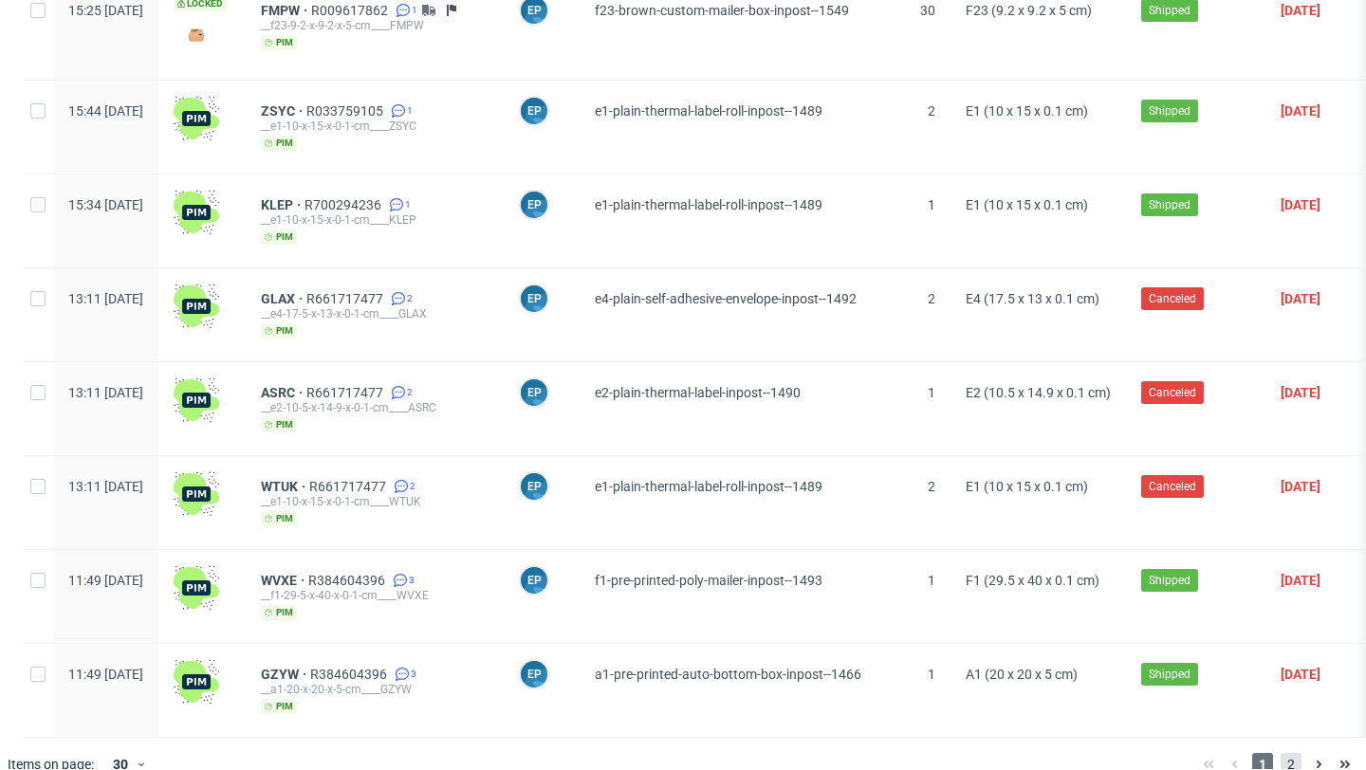
click at [1280, 753] on span "2" at bounding box center [1290, 764] width 21 height 23
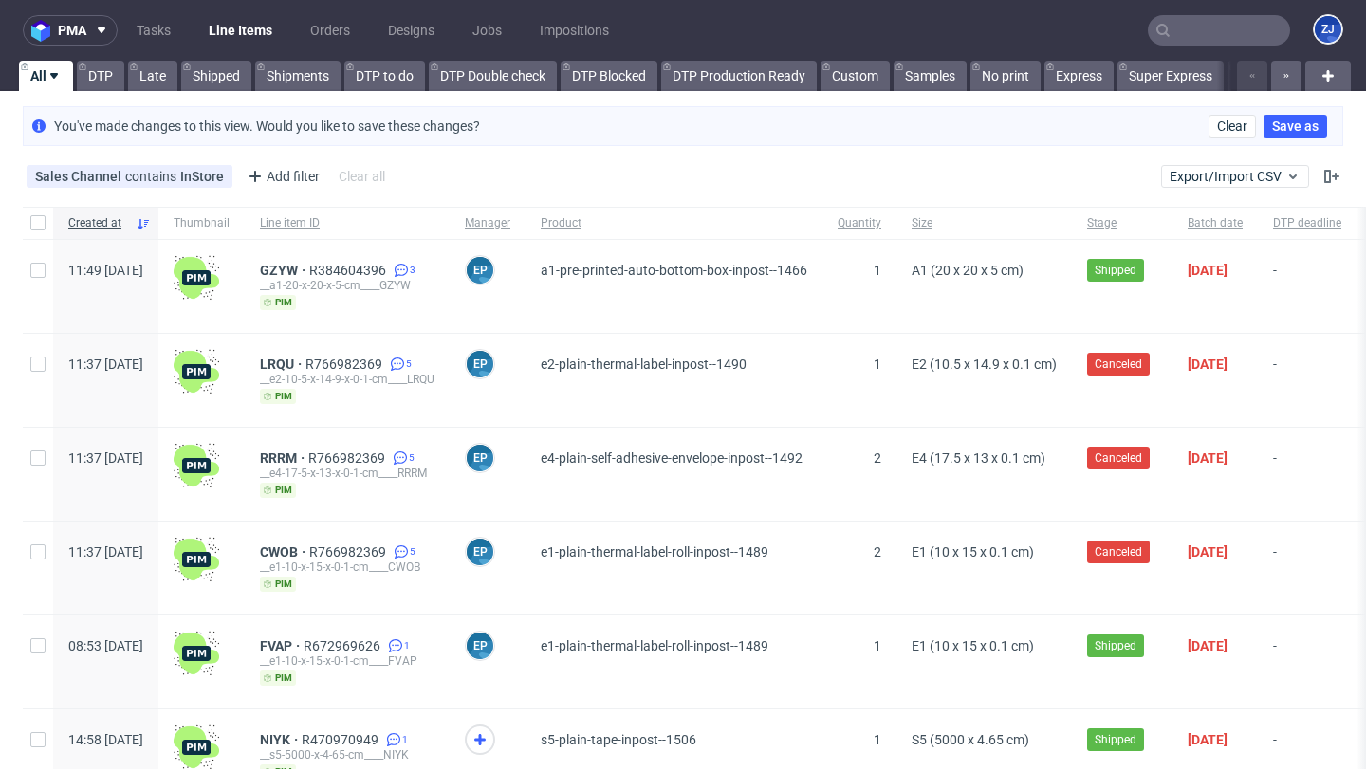
scroll to position [185, 0]
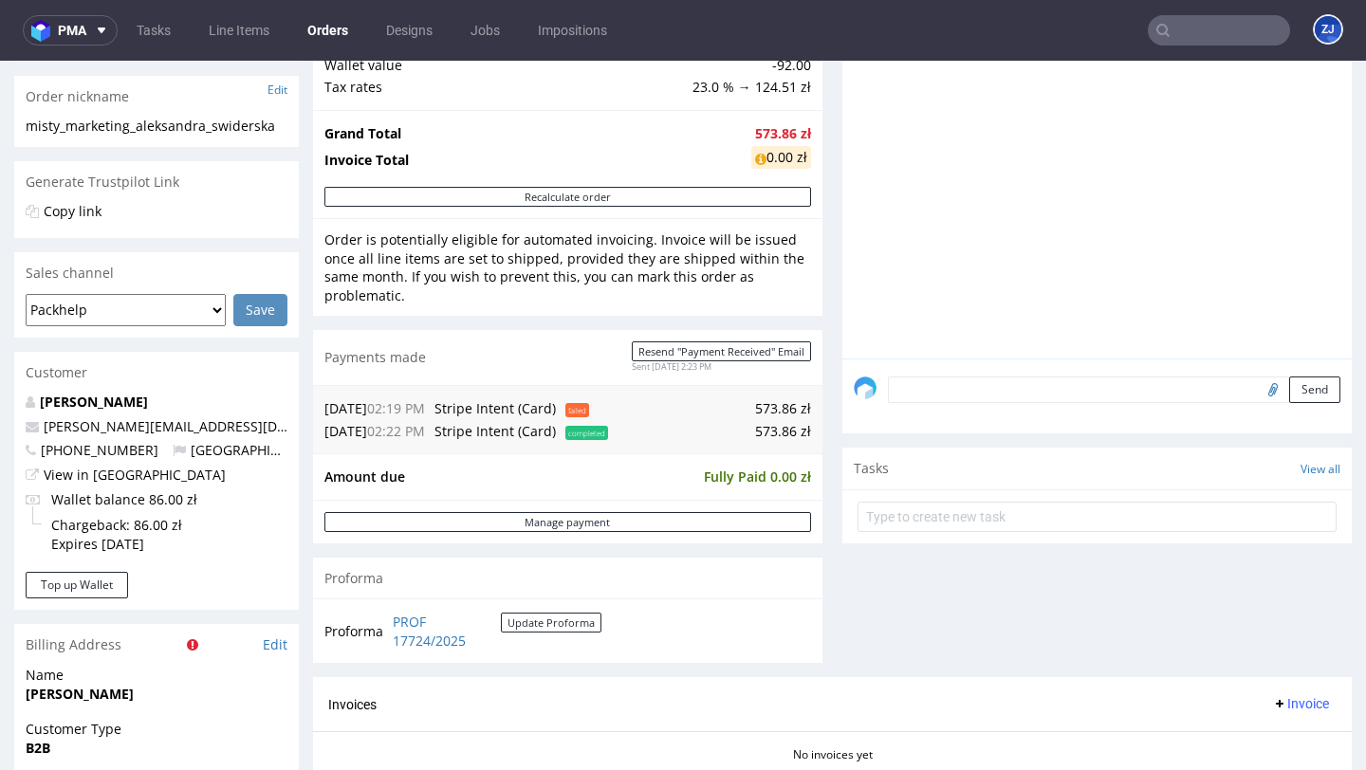
scroll to position [796, 0]
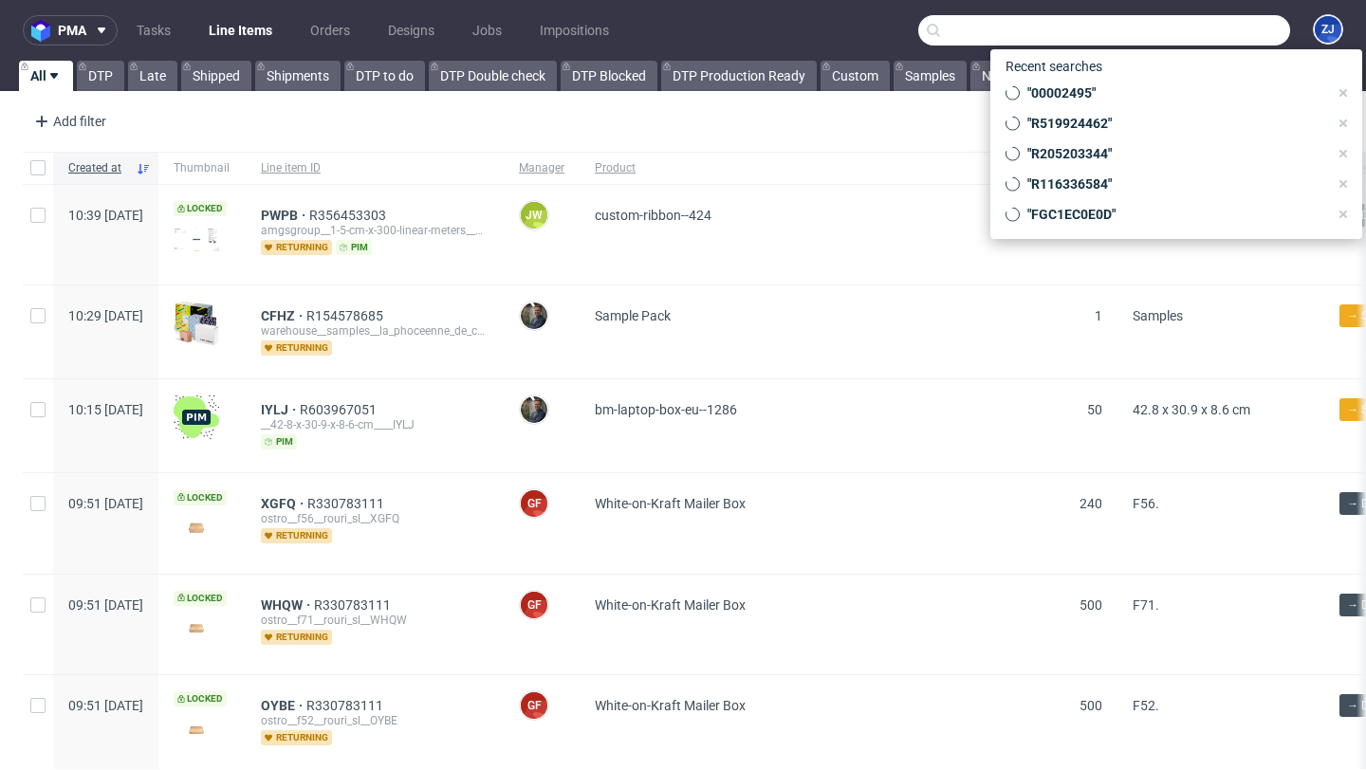
click at [1225, 31] on input "text" at bounding box center [1104, 30] width 372 height 30
paste input "FMPW"
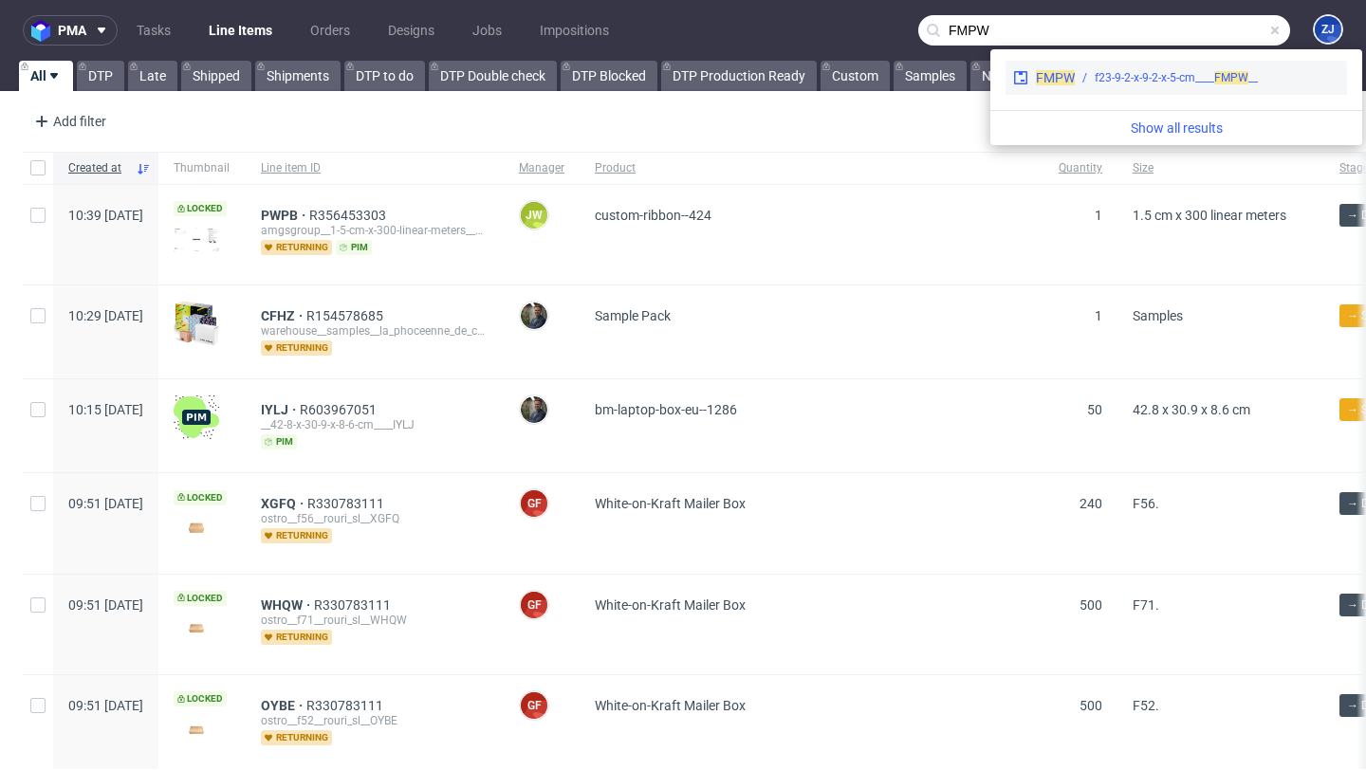
type input "FMPW"
click at [1139, 76] on div "__f23-9-2-x-9-2-x-5-cm____ FMPW" at bounding box center [1175, 77] width 163 height 17
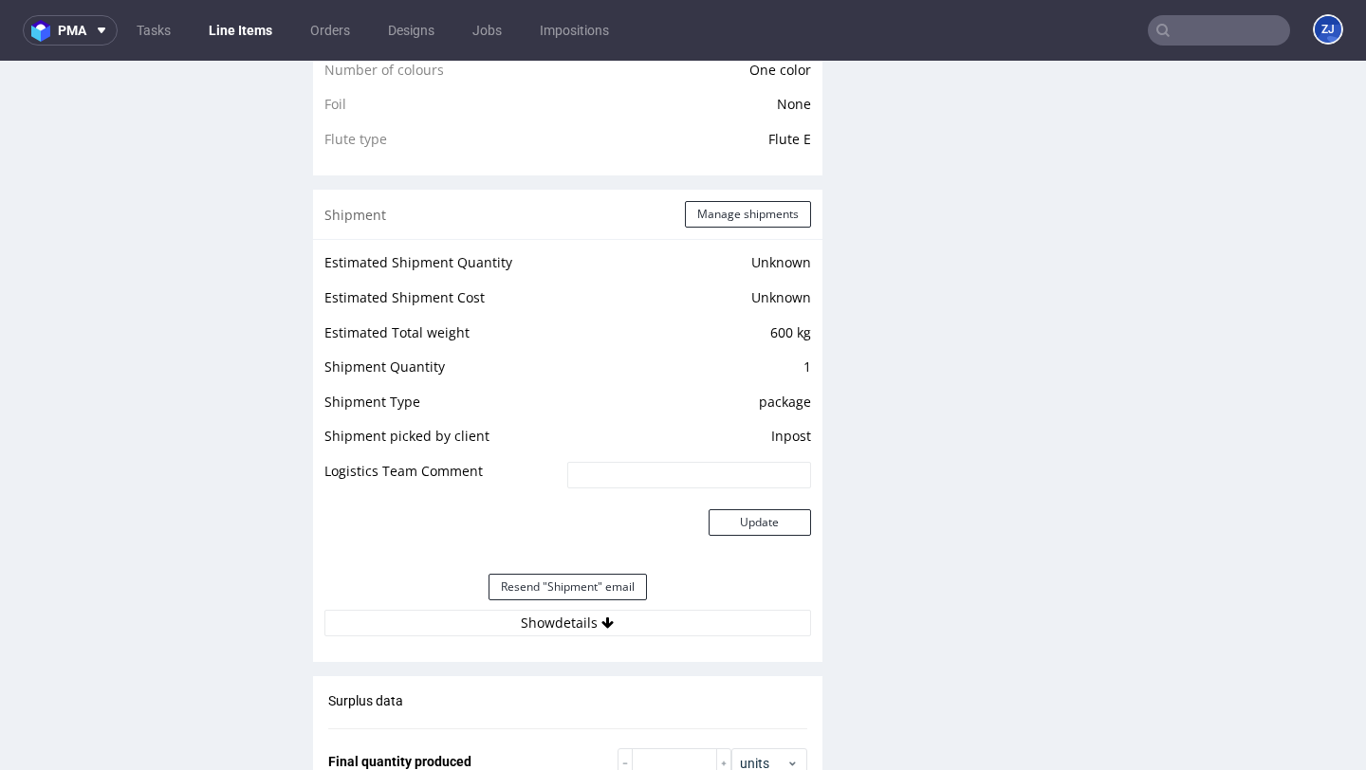
scroll to position [1599, 0]
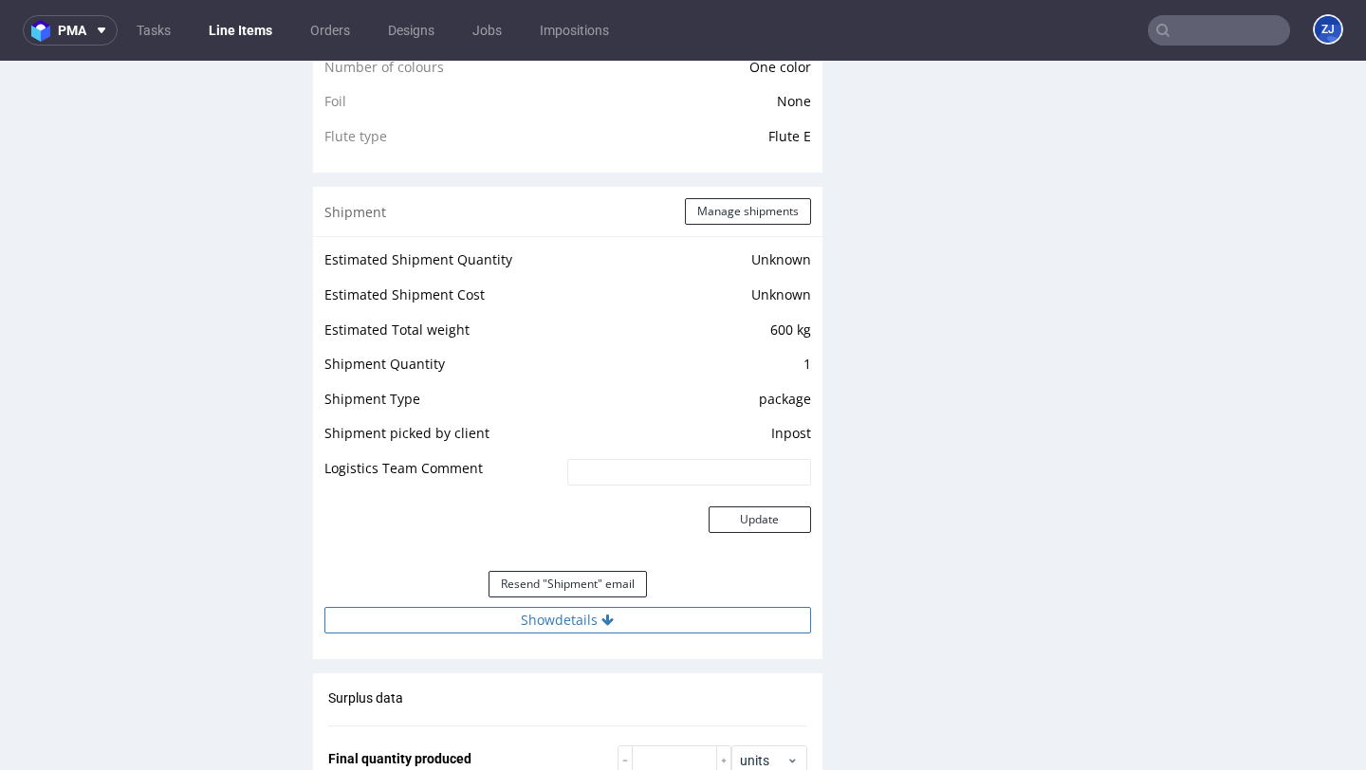
click at [594, 616] on button "Show details" at bounding box center [567, 620] width 487 height 27
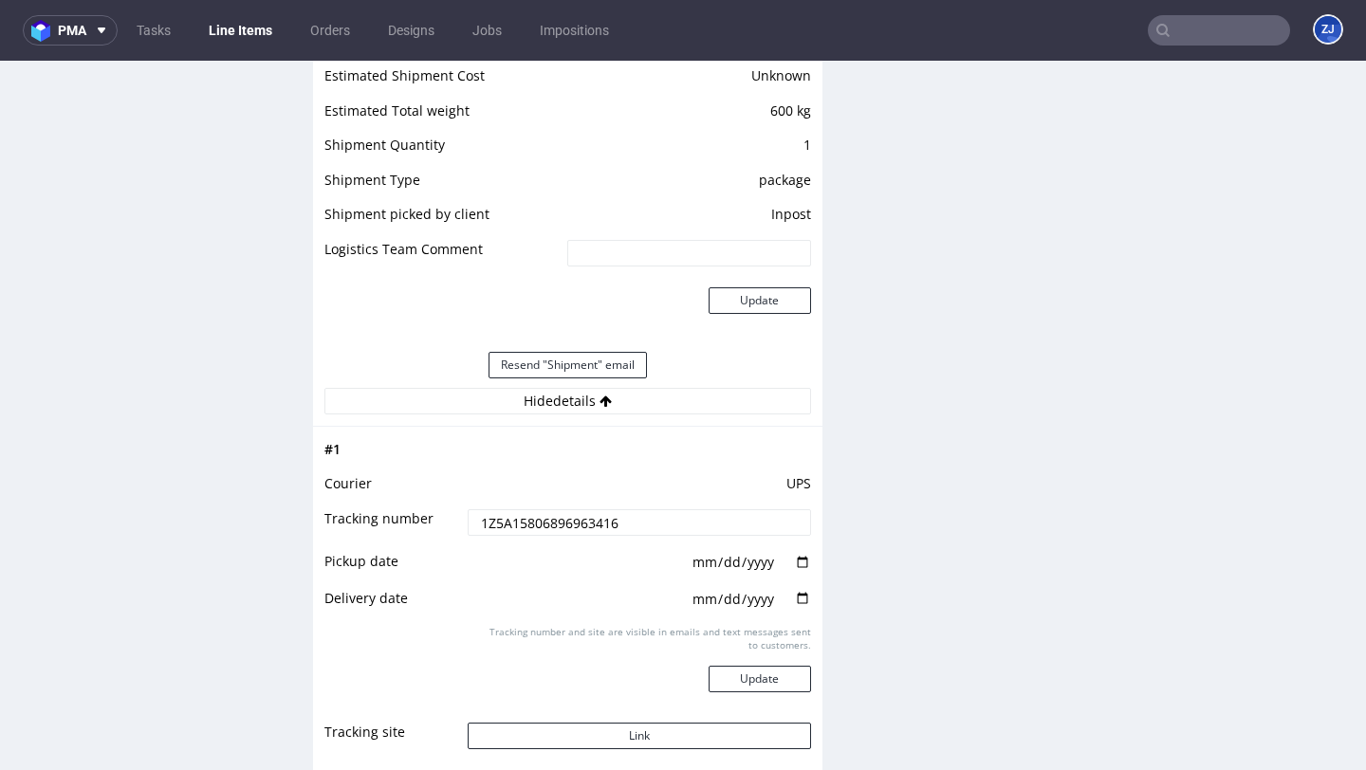
scroll to position [1823, 0]
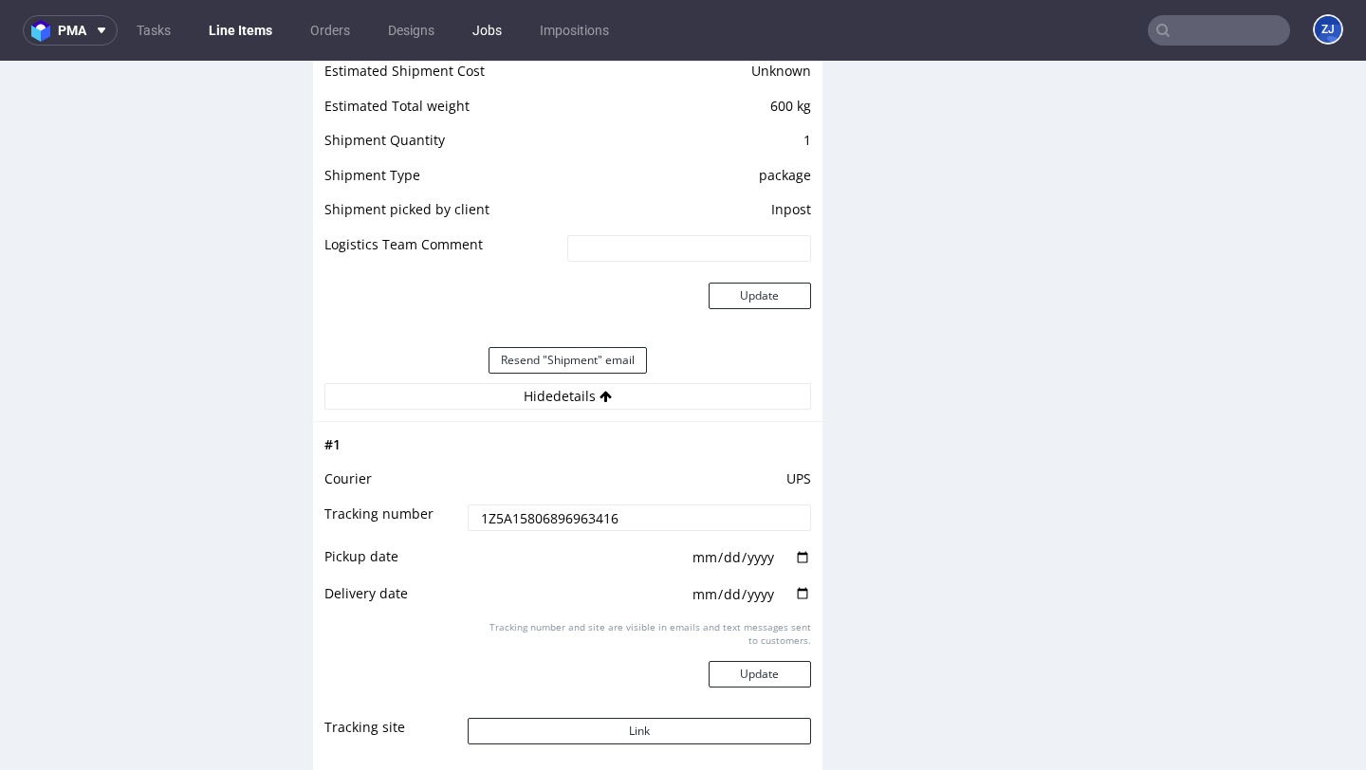
click at [492, 25] on link "Jobs" at bounding box center [487, 30] width 52 height 30
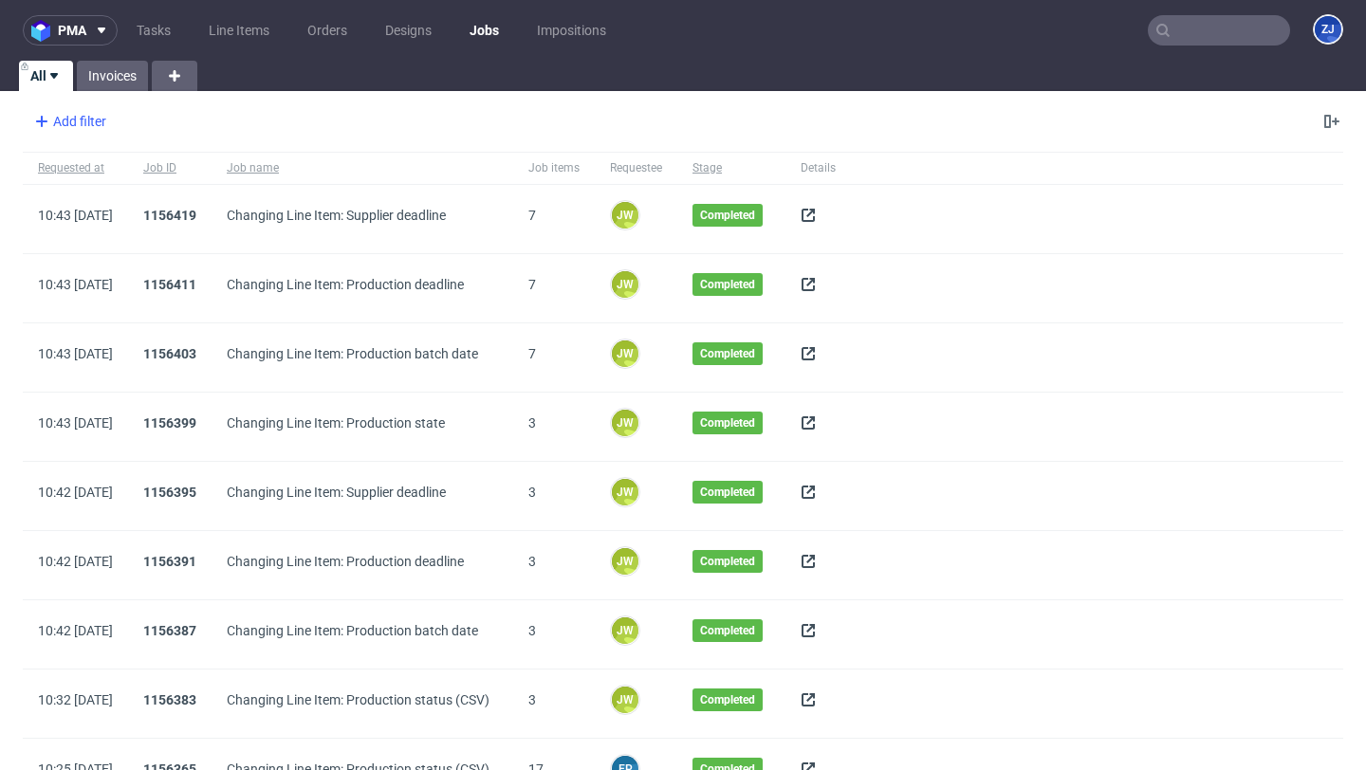
click at [88, 133] on div "Add filter" at bounding box center [68, 121] width 83 height 30
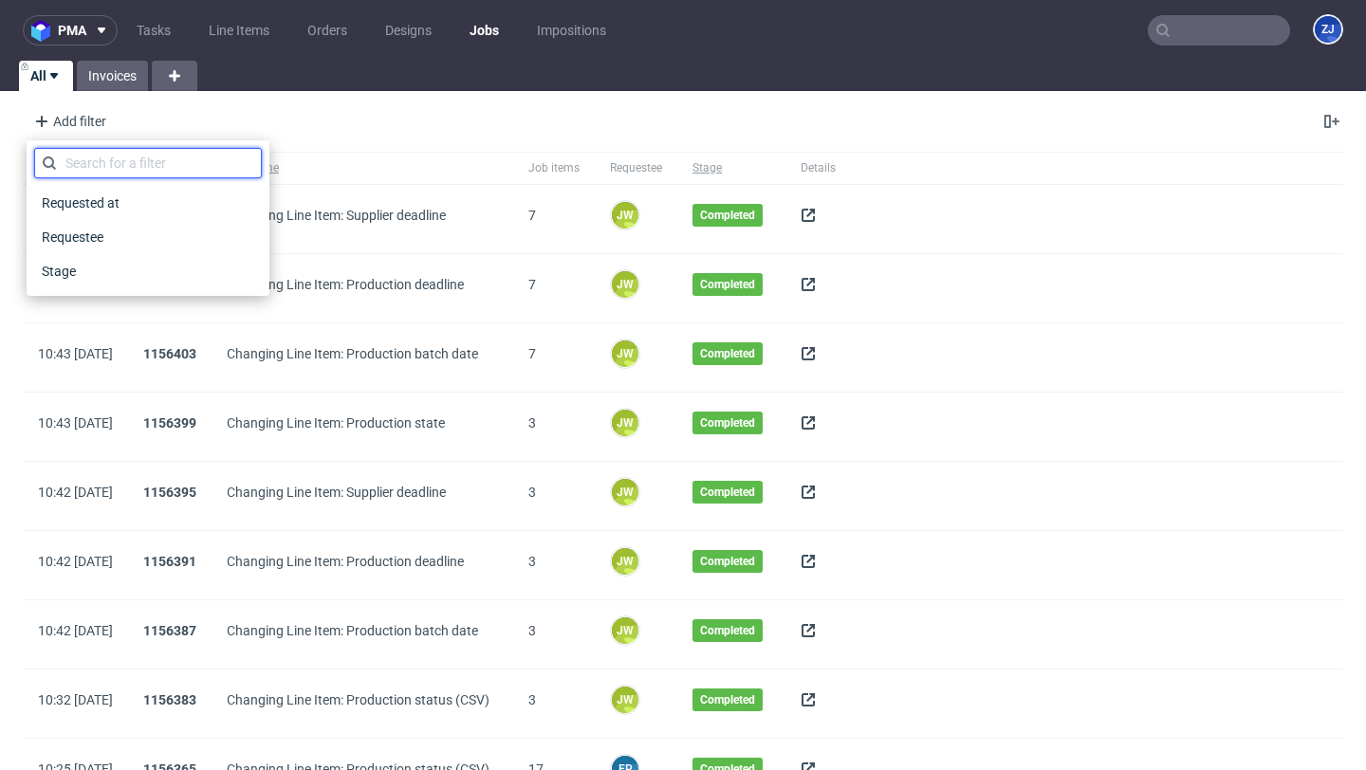
click at [95, 167] on input "text" at bounding box center [148, 163] width 228 height 30
click at [95, 226] on span "Requestee" at bounding box center [74, 237] width 81 height 27
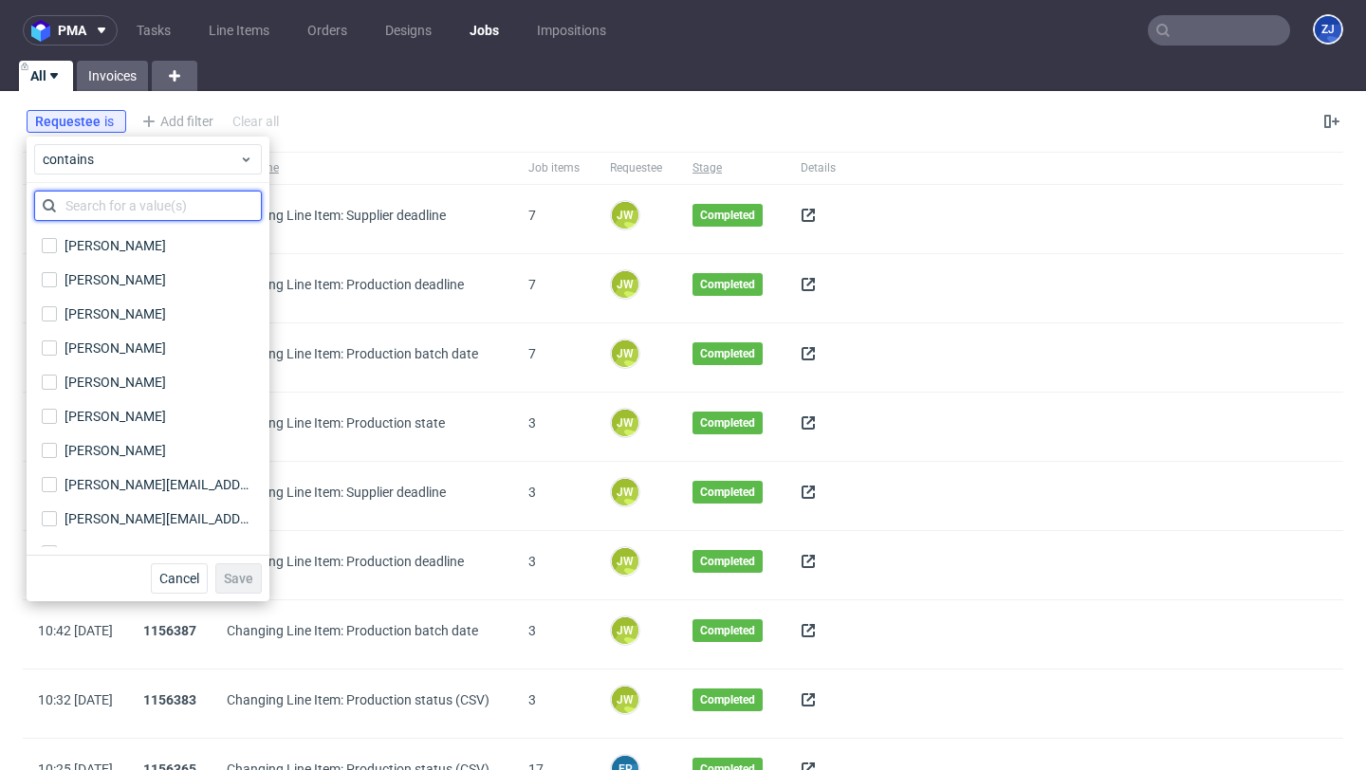
click at [99, 209] on input "text" at bounding box center [148, 206] width 228 height 30
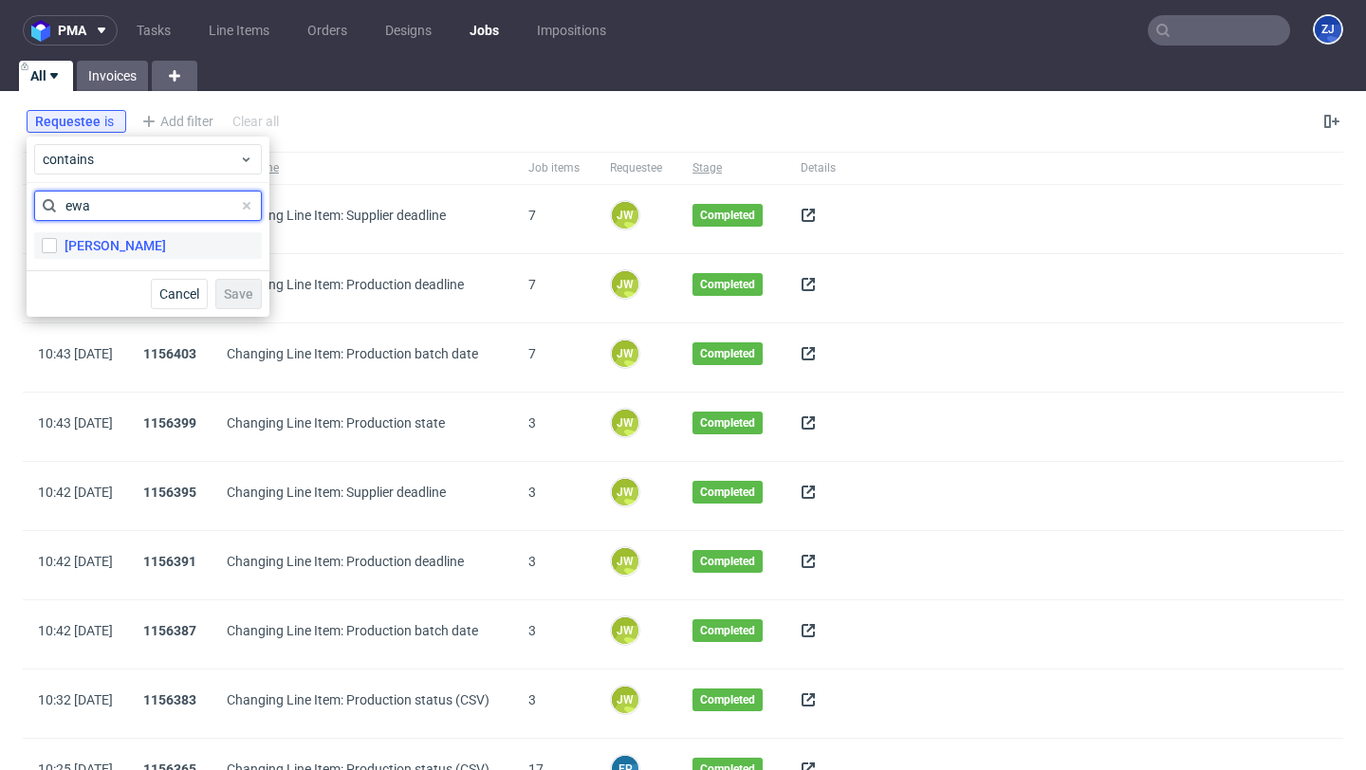
type input "ewa"
click at [101, 253] on div "[PERSON_NAME]" at bounding box center [114, 245] width 101 height 19
click at [57, 253] on input "[PERSON_NAME]" at bounding box center [49, 245] width 15 height 15
checkbox input "true"
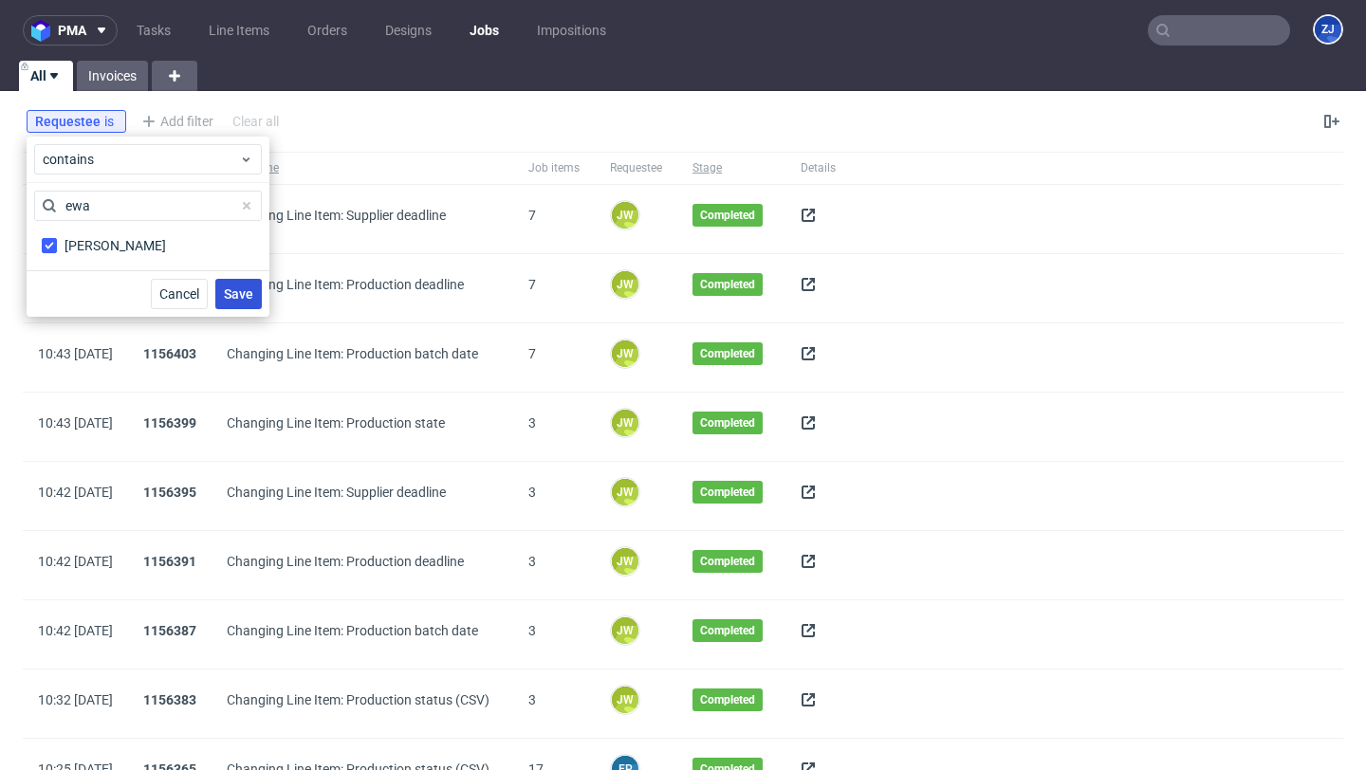
click at [241, 287] on span "Save" at bounding box center [238, 293] width 29 height 13
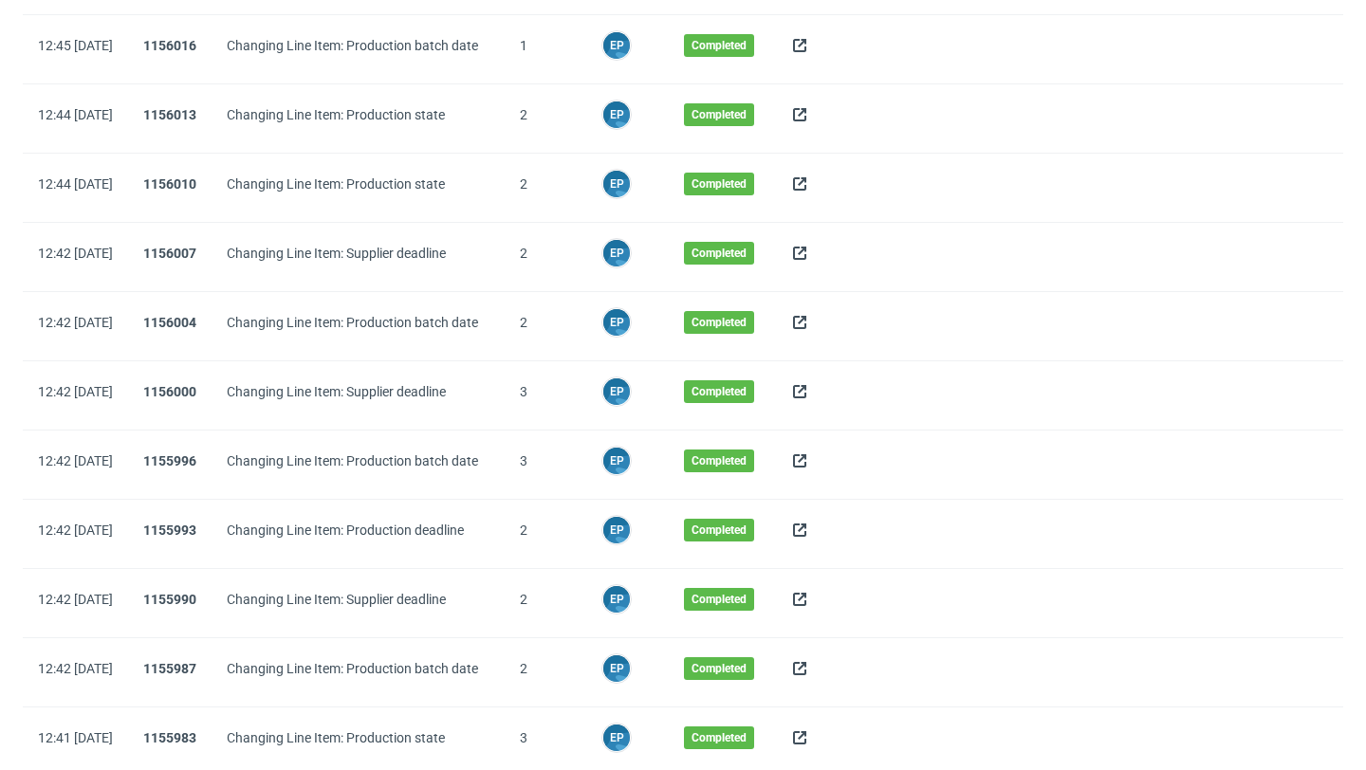
scroll to position [1608, 0]
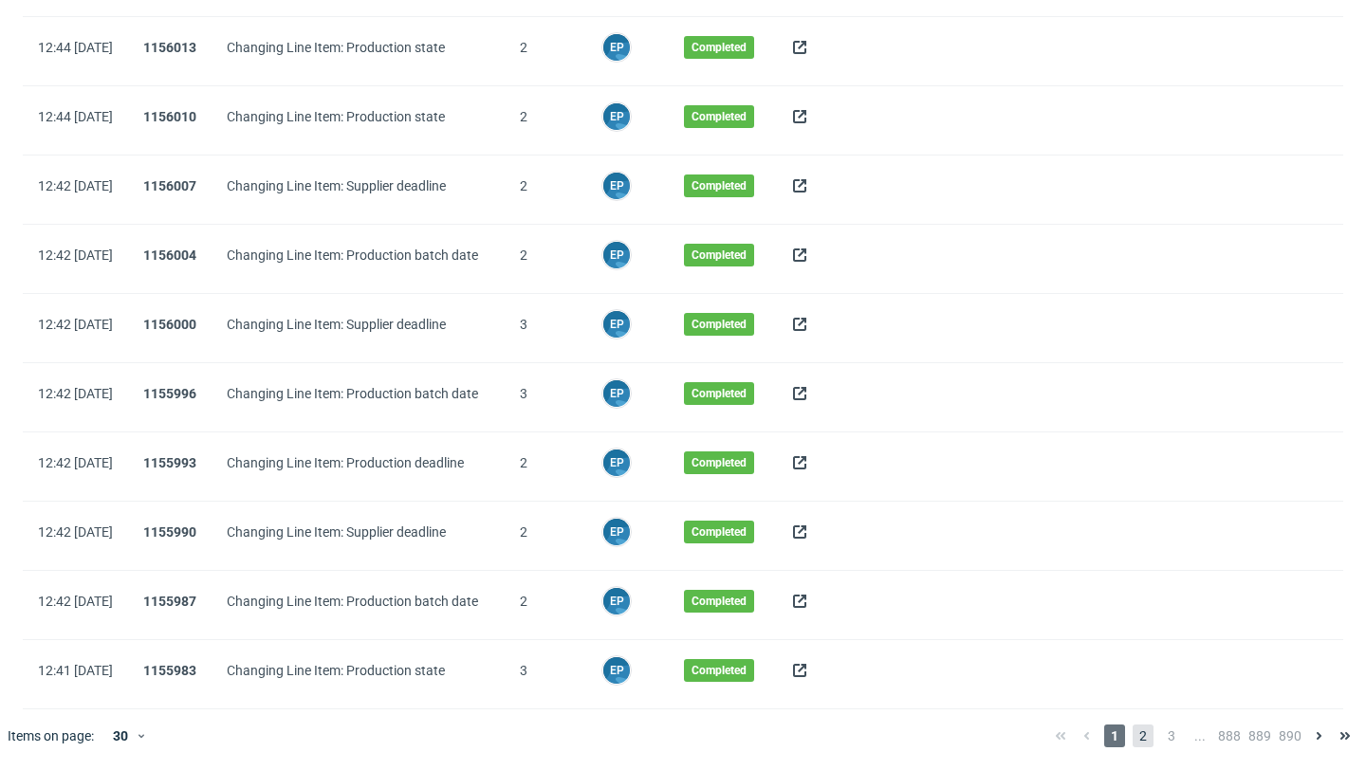
click at [1134, 736] on span "2" at bounding box center [1142, 736] width 21 height 23
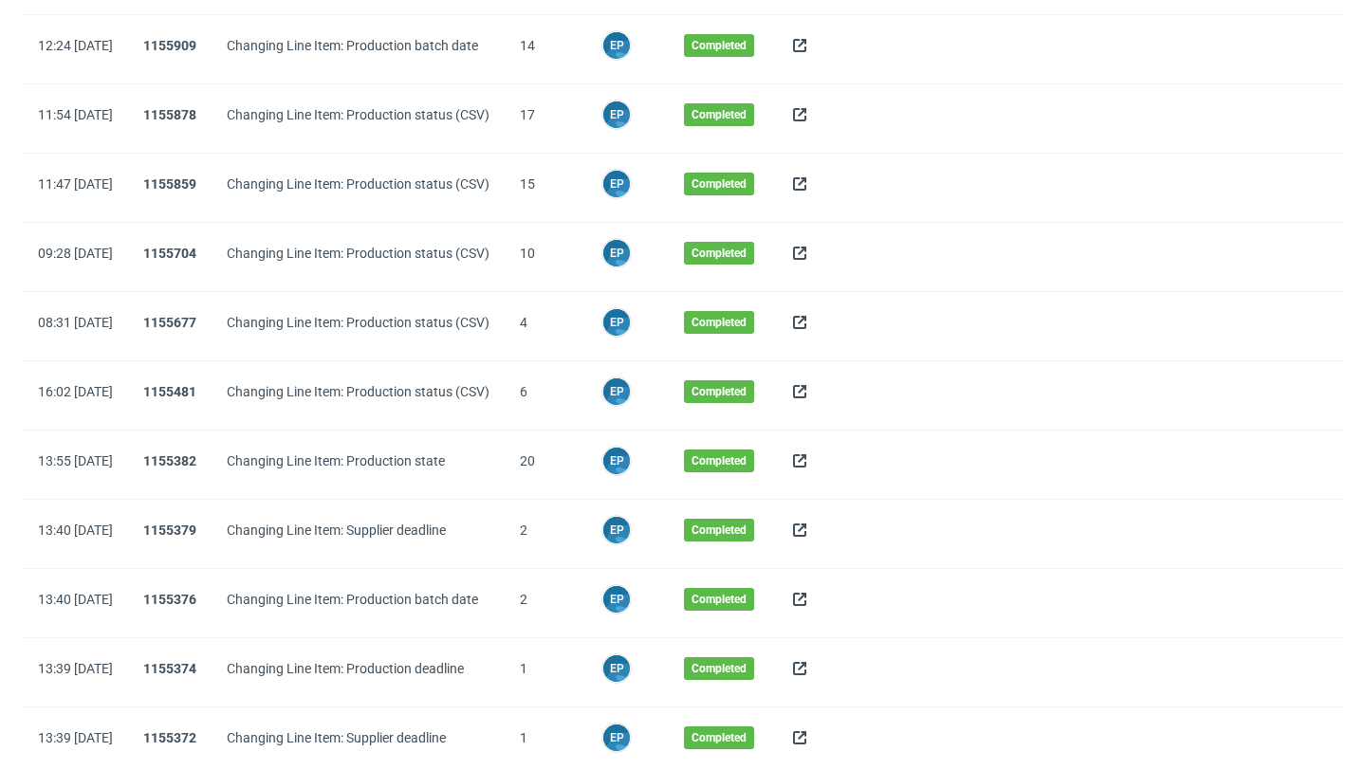
scroll to position [1608, 0]
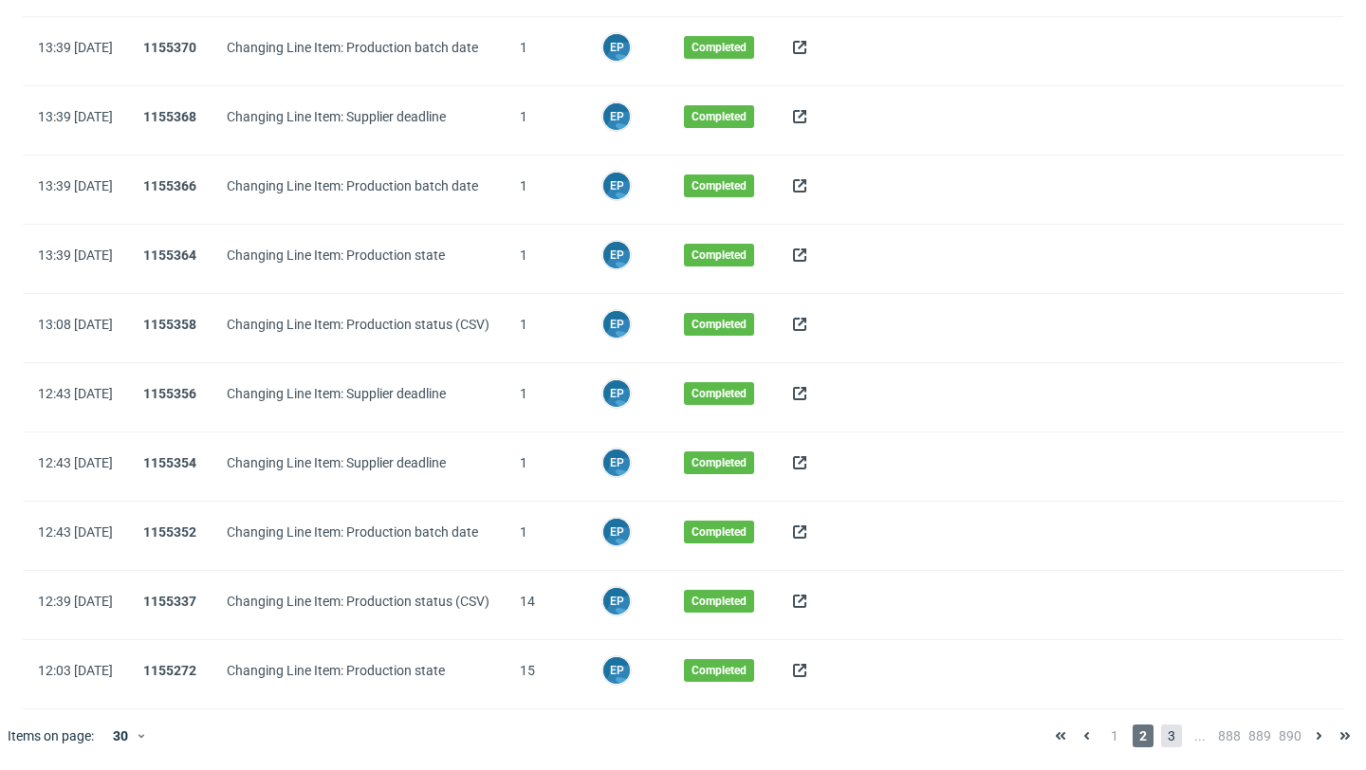
click at [1161, 732] on span "3" at bounding box center [1171, 736] width 21 height 23
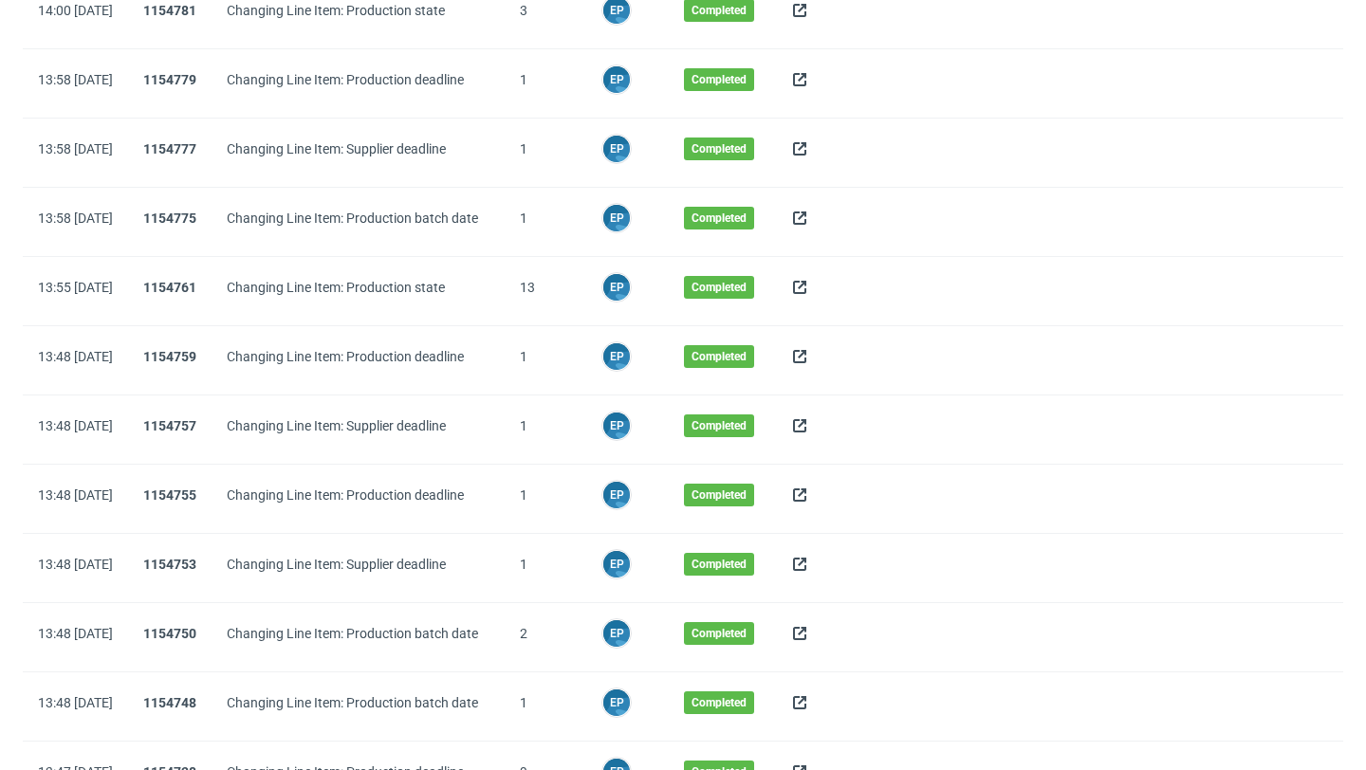
scroll to position [1608, 0]
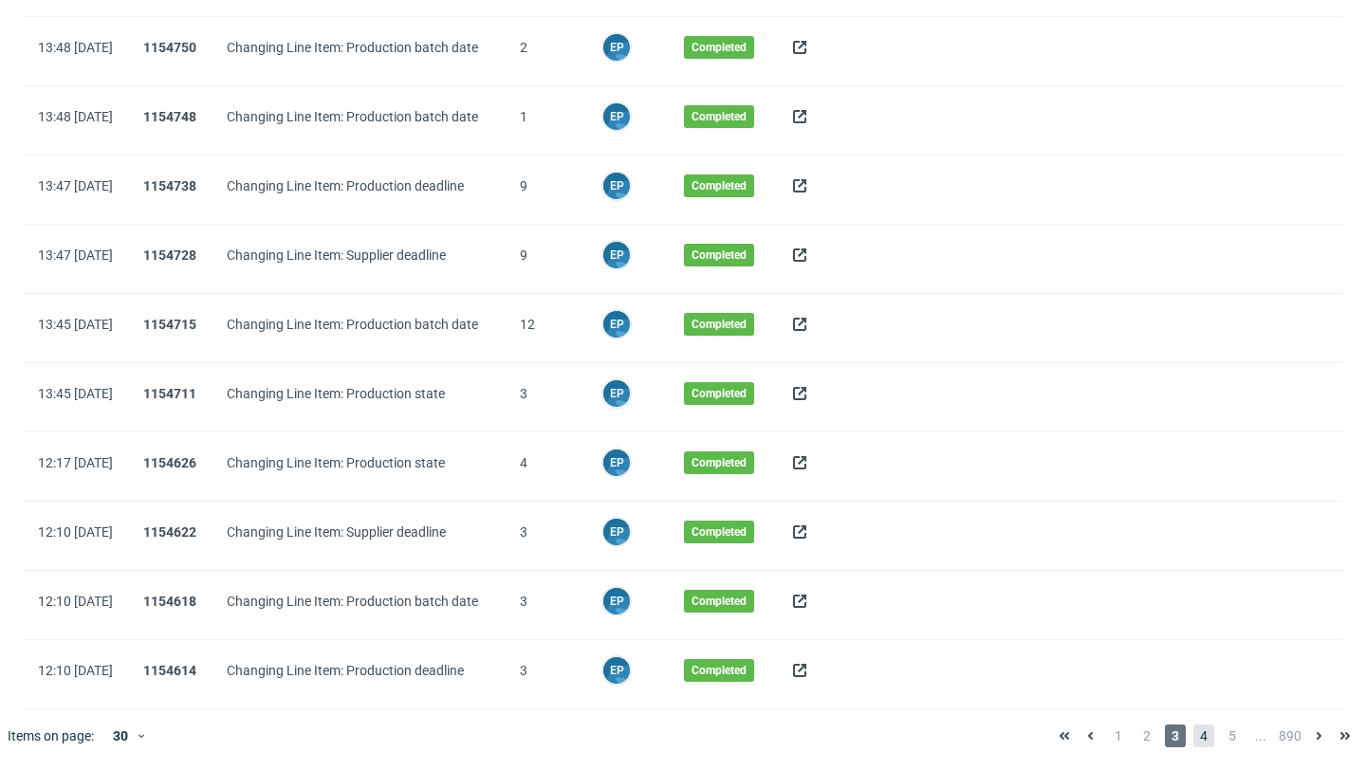
click at [1194, 735] on span "4" at bounding box center [1203, 736] width 21 height 23
click at [1108, 726] on span "1" at bounding box center [1118, 736] width 21 height 23
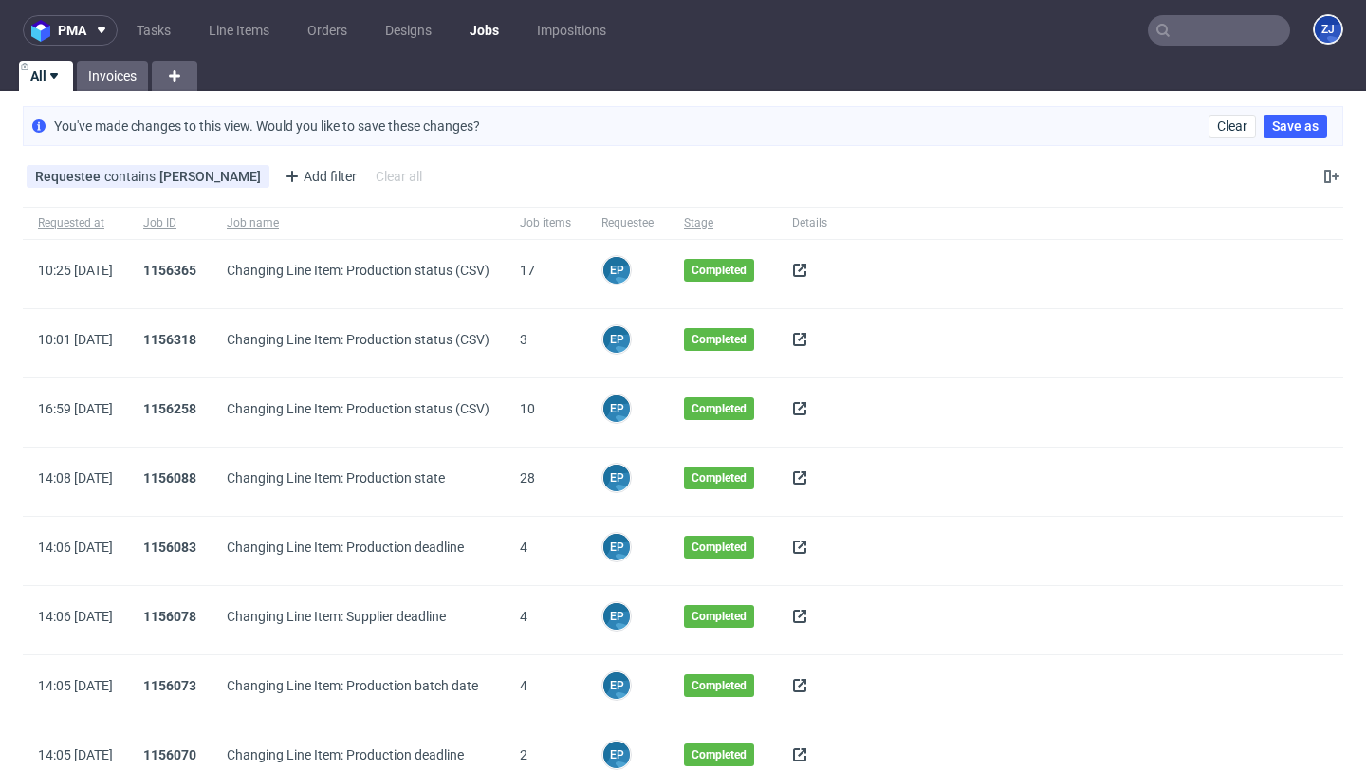
click at [806, 339] on use at bounding box center [799, 339] width 13 height 13
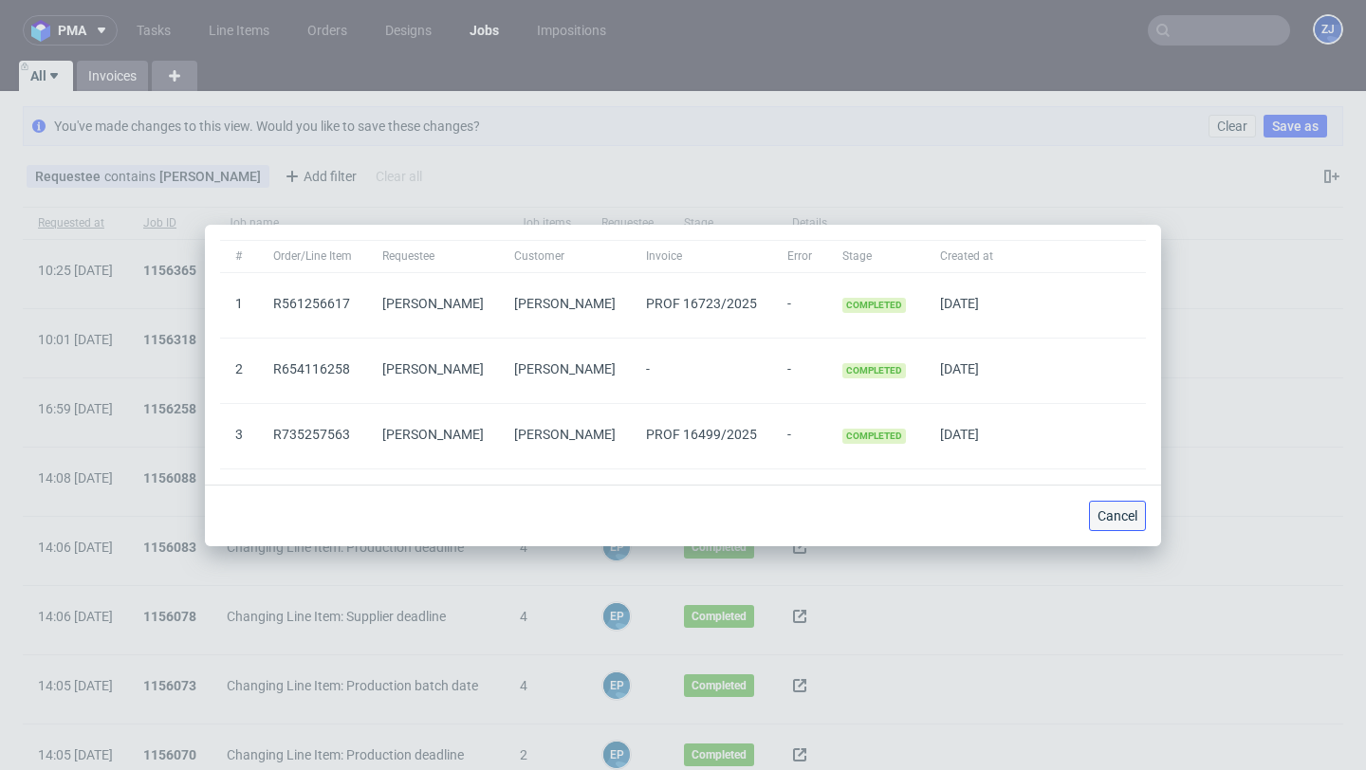
click at [1123, 527] on button "Cancel" at bounding box center [1117, 516] width 57 height 30
